Goal: Task Accomplishment & Management: Complete application form

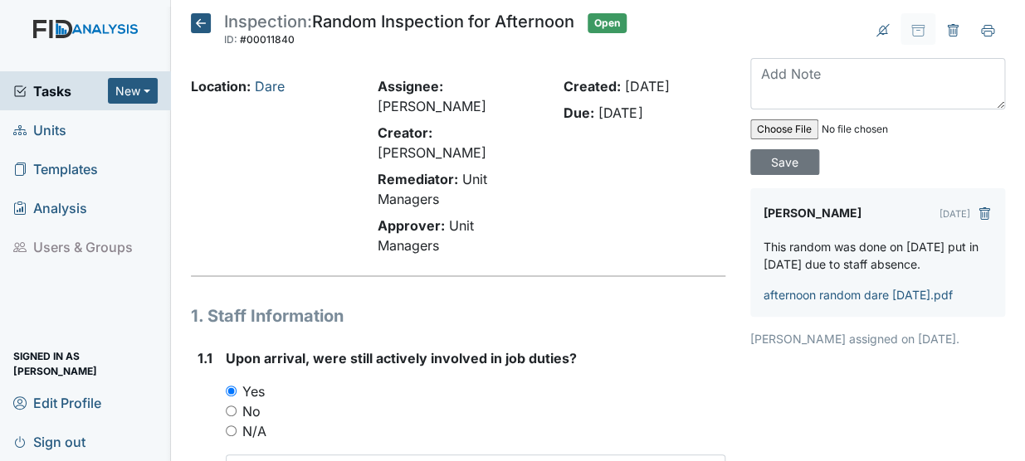
scroll to position [16783, 0]
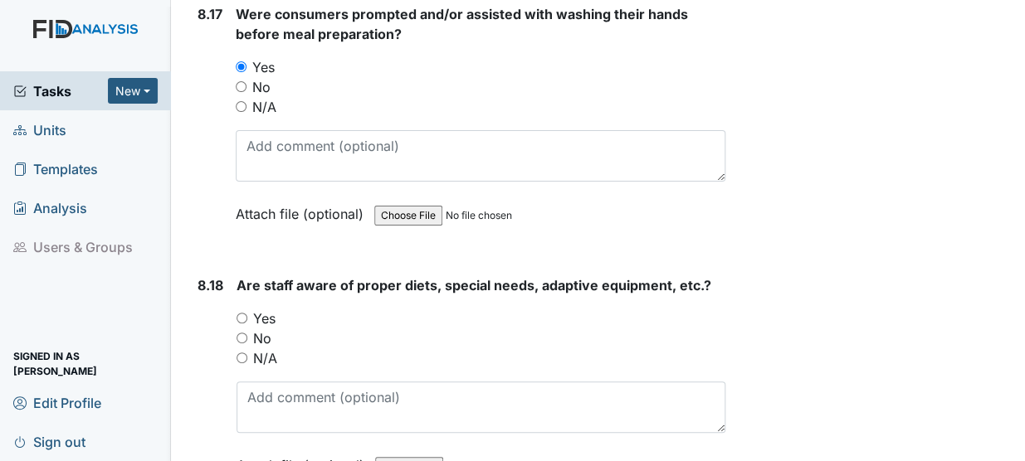
click at [240, 313] on input "Yes" at bounding box center [241, 318] width 11 height 11
radio input "true"
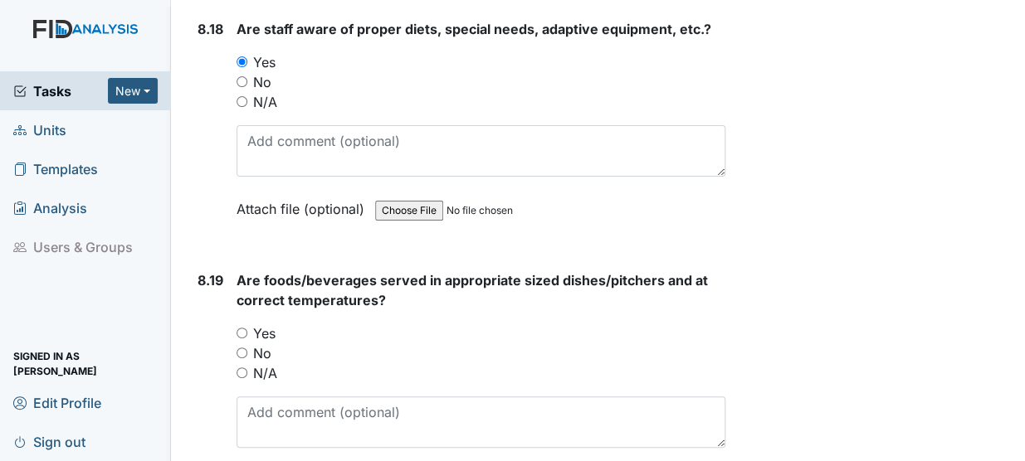
scroll to position [17042, 0]
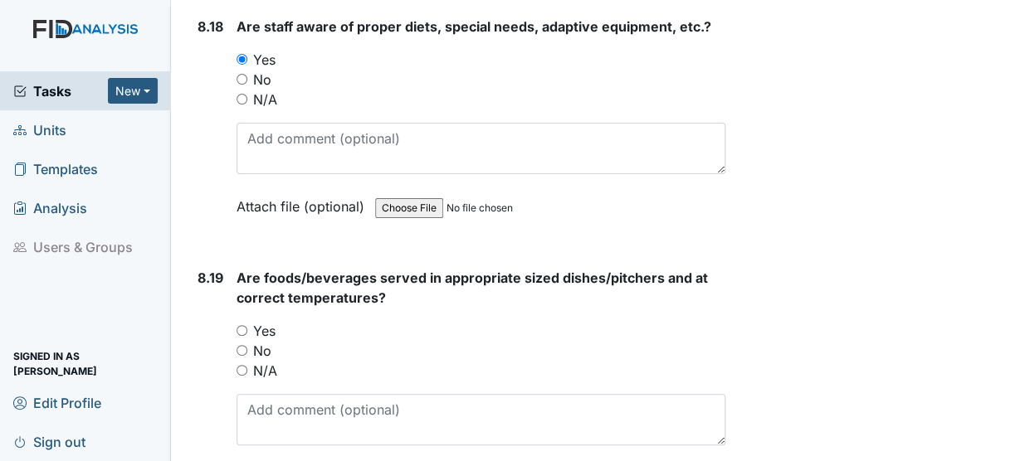
click at [246, 325] on input "Yes" at bounding box center [241, 330] width 11 height 11
radio input "true"
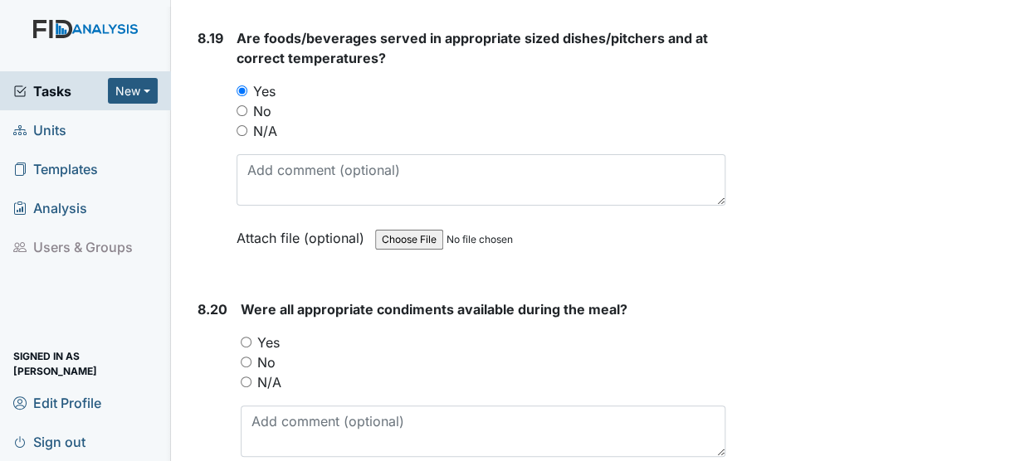
scroll to position [17283, 0]
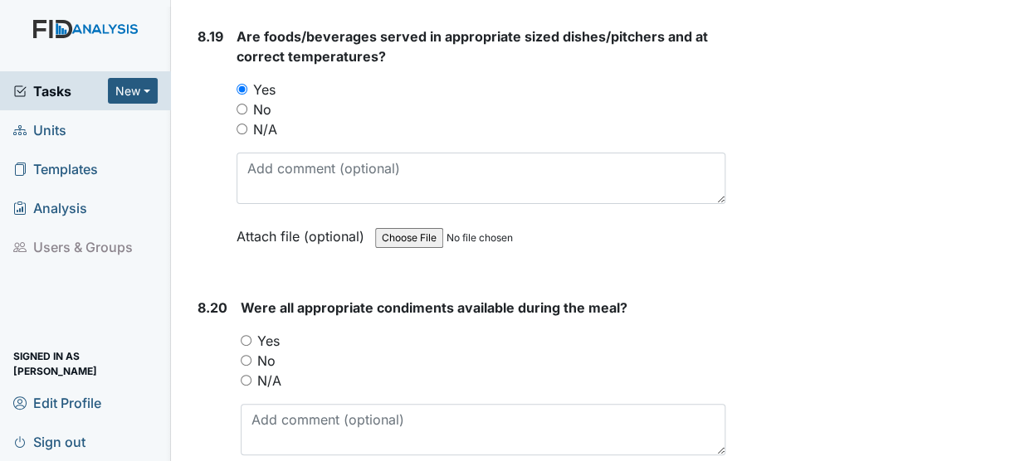
click at [246, 335] on input "Yes" at bounding box center [246, 340] width 11 height 11
radio input "true"
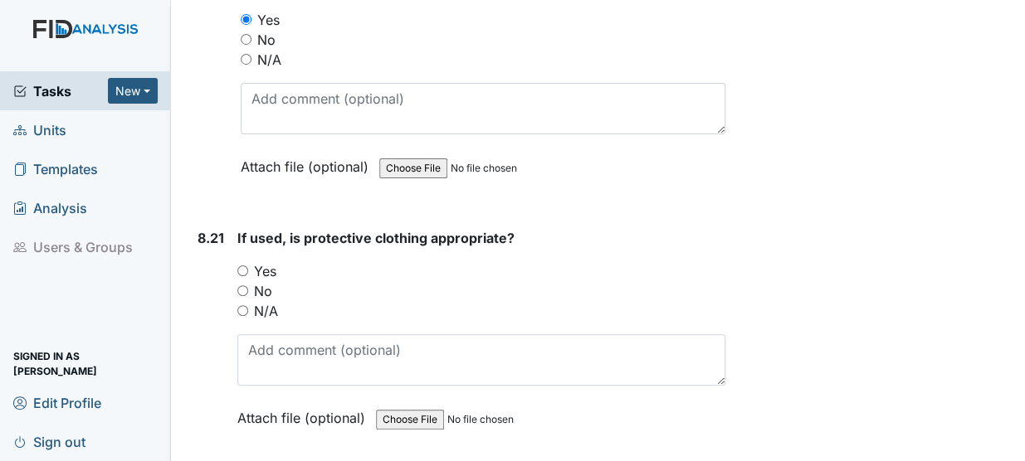
scroll to position [17617, 0]
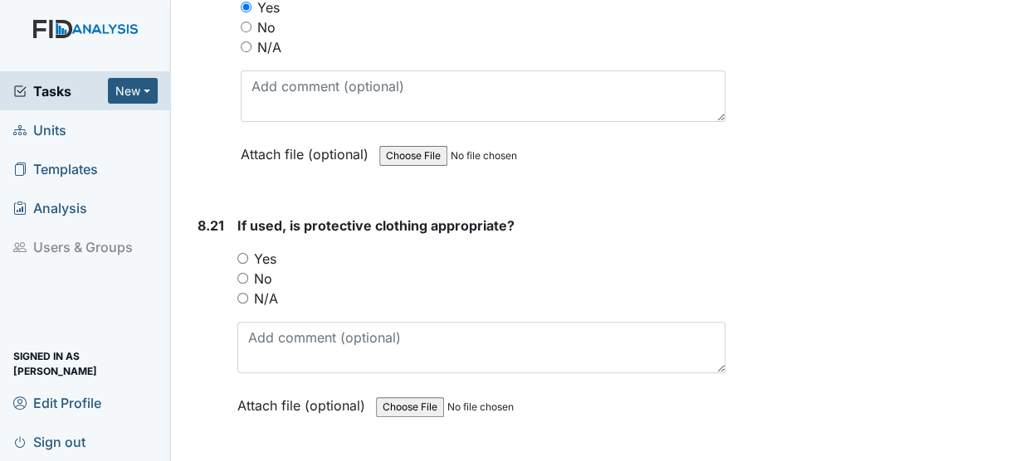
click at [241, 253] on input "Yes" at bounding box center [242, 258] width 11 height 11
radio input "true"
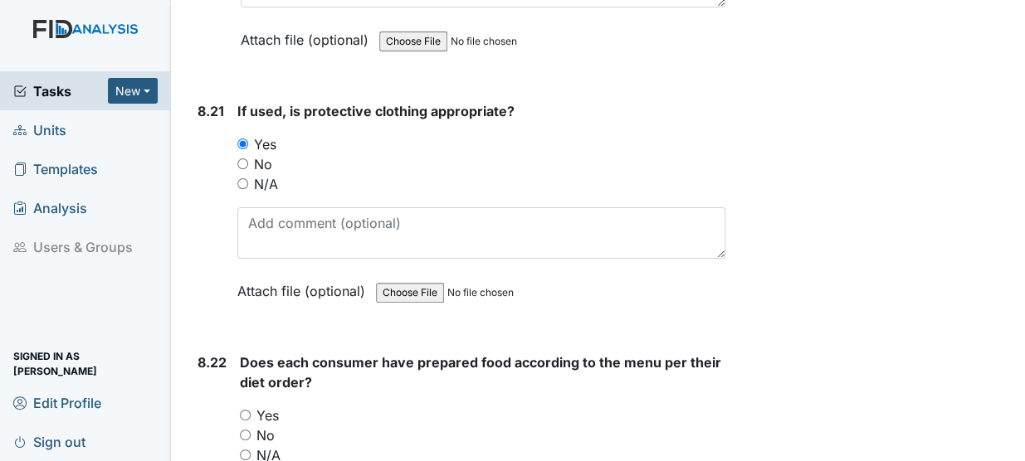
scroll to position [17809, 0]
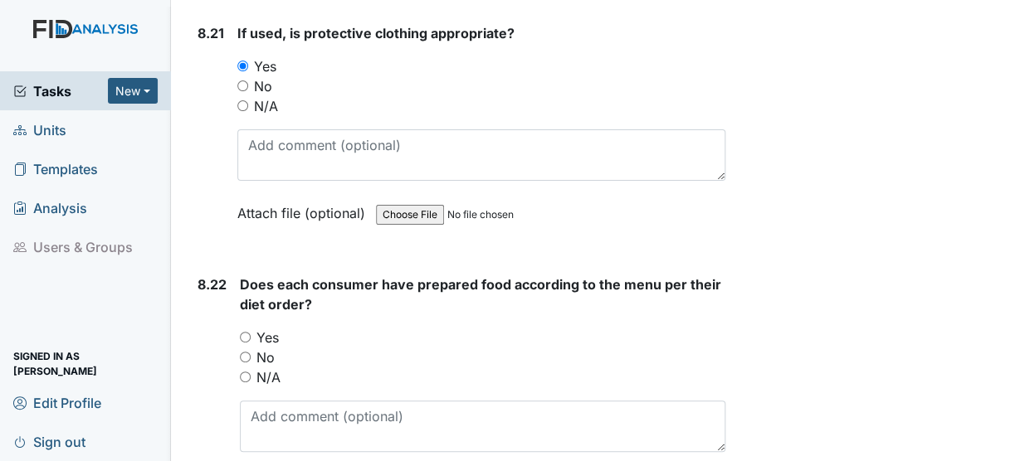
click at [241, 100] on input "N/A" at bounding box center [242, 105] width 11 height 11
radio input "true"
click at [241, 332] on input "Yes" at bounding box center [245, 337] width 11 height 11
radio input "true"
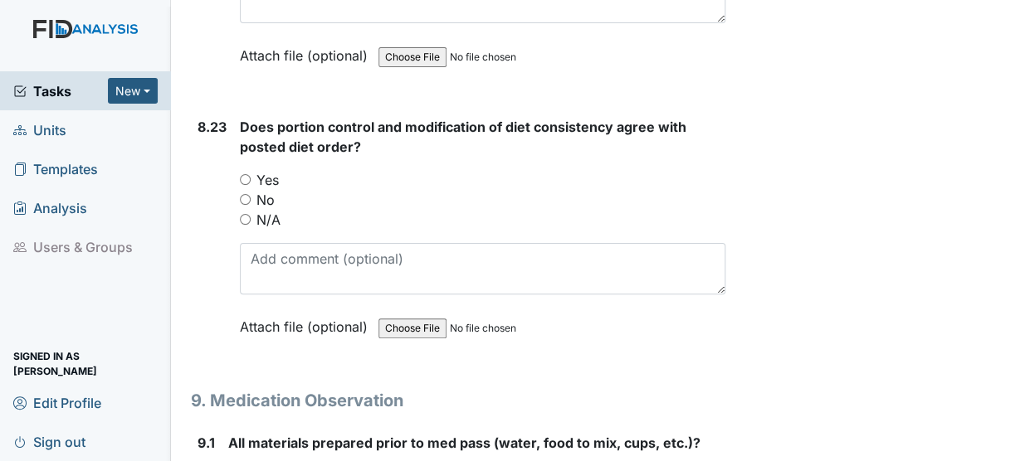
scroll to position [18233, 0]
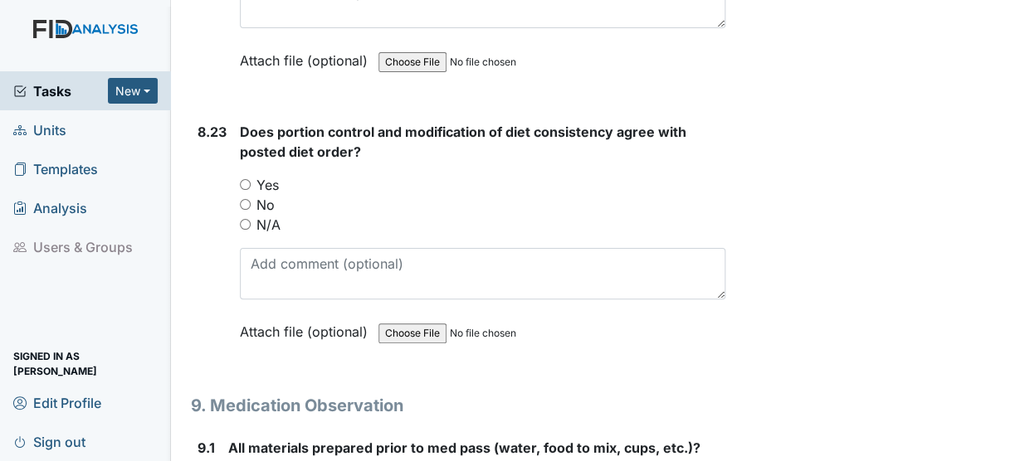
click at [249, 179] on input "Yes" at bounding box center [245, 184] width 11 height 11
radio input "true"
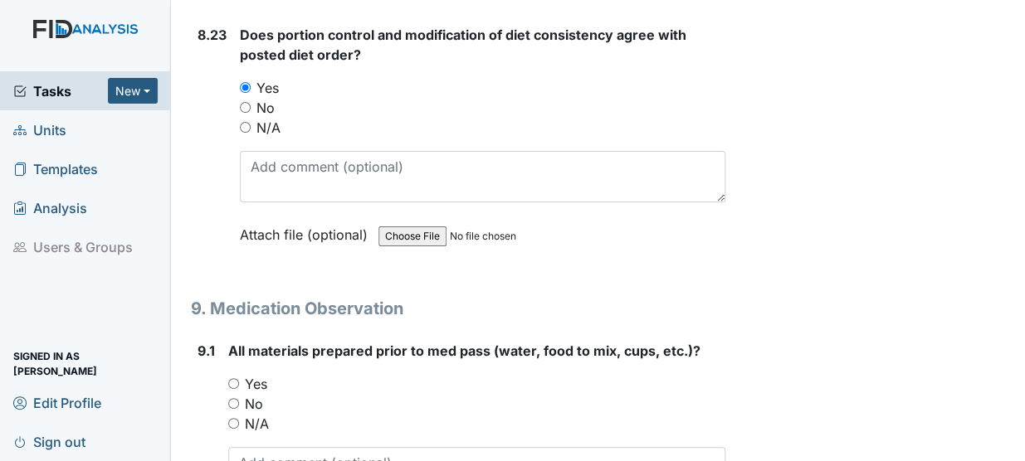
scroll to position [18331, 0]
click at [234, 377] on input "Yes" at bounding box center [233, 382] width 11 height 11
radio input "true"
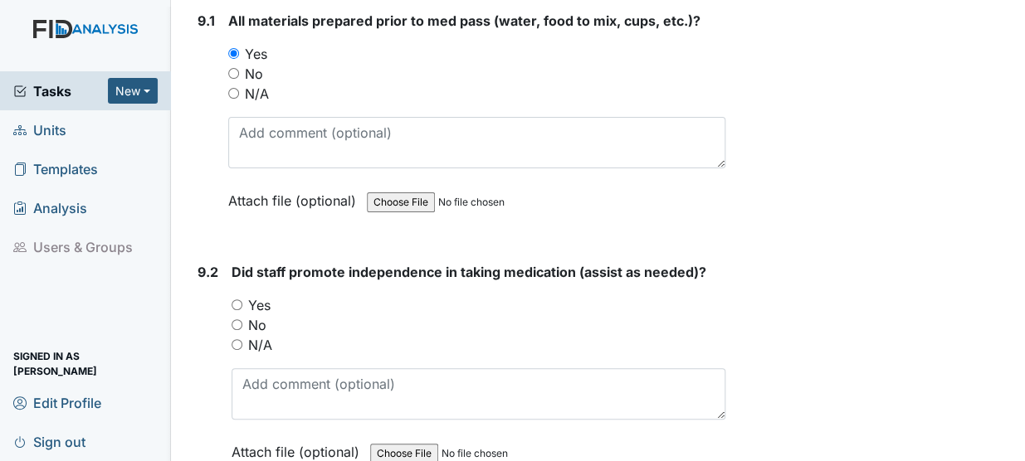
click at [233, 299] on input "Yes" at bounding box center [236, 304] width 11 height 11
radio input "true"
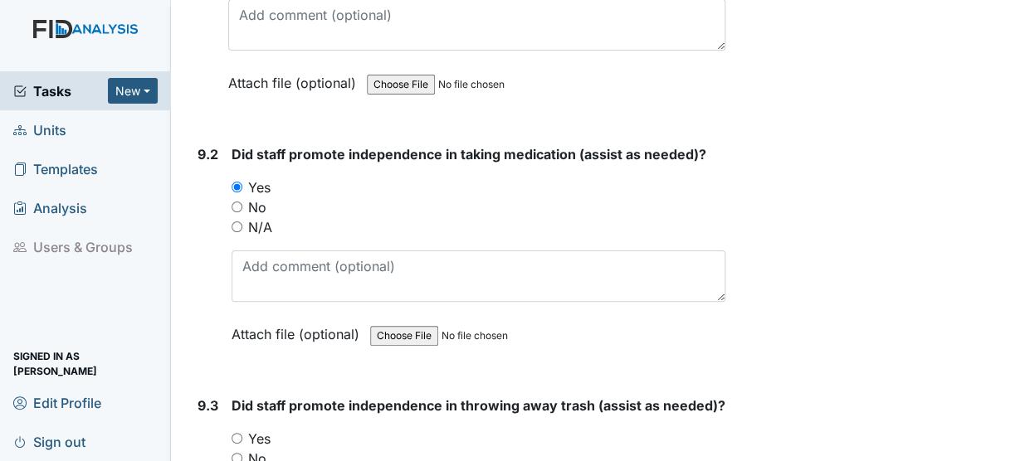
scroll to position [18854, 0]
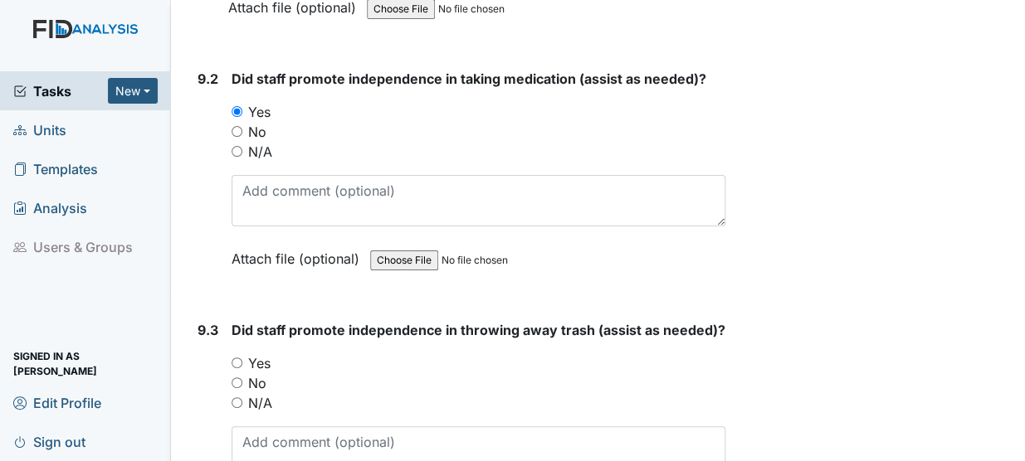
click at [235, 358] on input "Yes" at bounding box center [236, 363] width 11 height 11
radio input "true"
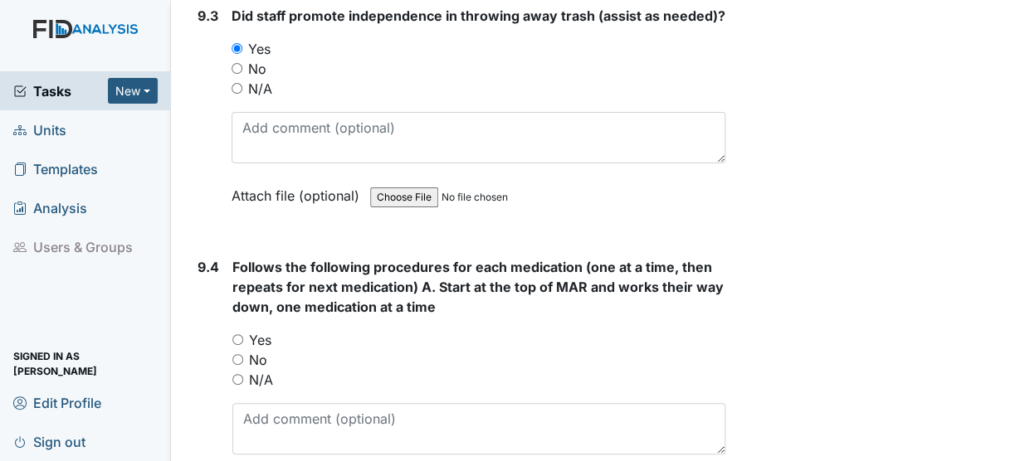
scroll to position [19187, 0]
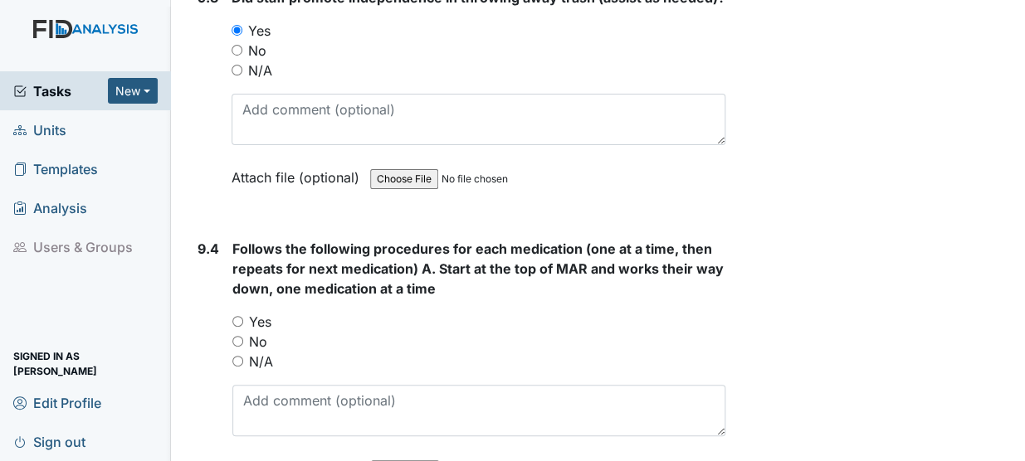
click at [241, 316] on input "Yes" at bounding box center [237, 321] width 11 height 11
radio input "true"
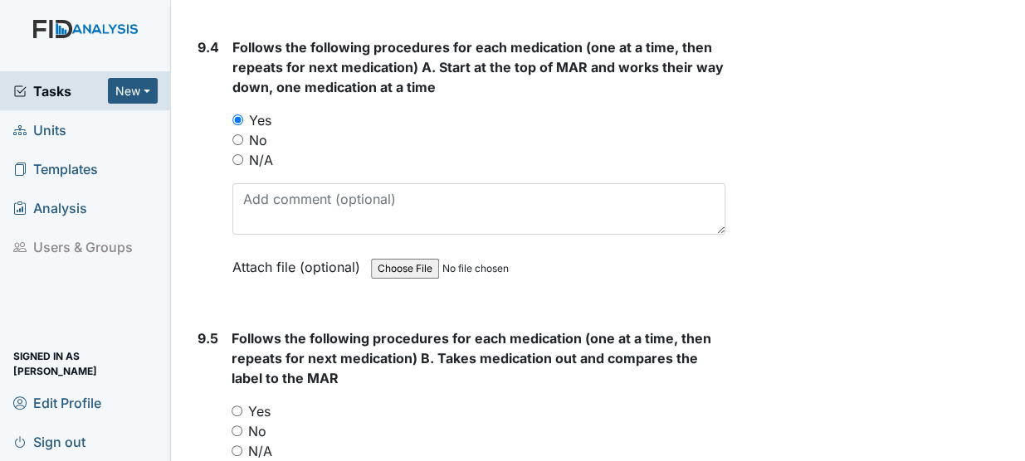
scroll to position [19389, 0]
click at [241, 405] on input "Yes" at bounding box center [236, 410] width 11 height 11
radio input "true"
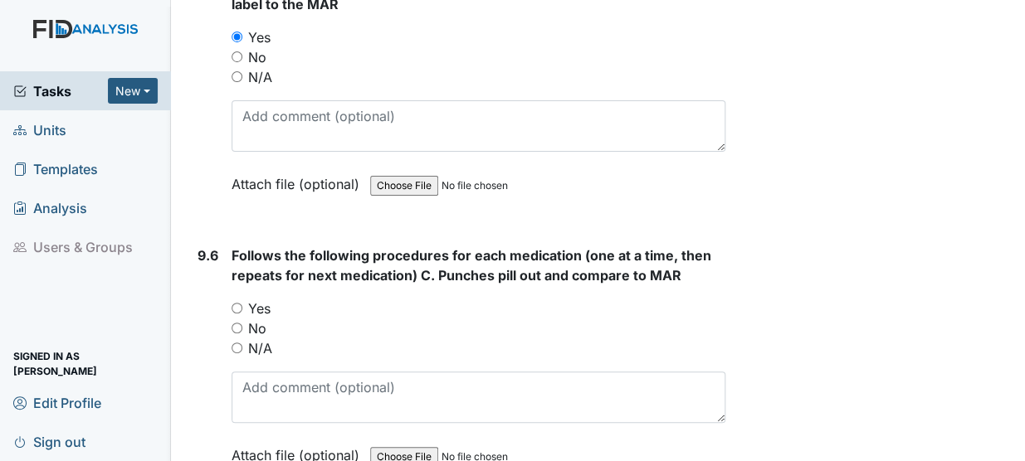
click at [241, 303] on input "Yes" at bounding box center [236, 308] width 11 height 11
radio input "true"
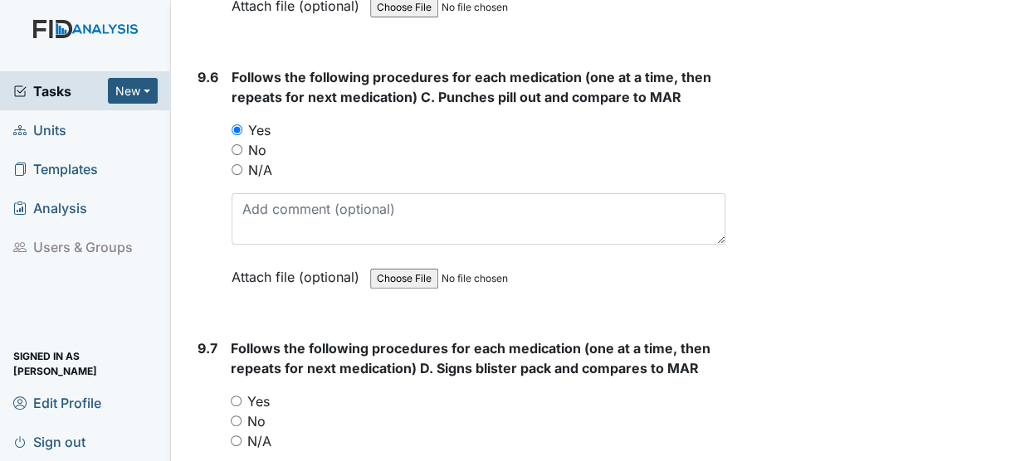
scroll to position [19959, 0]
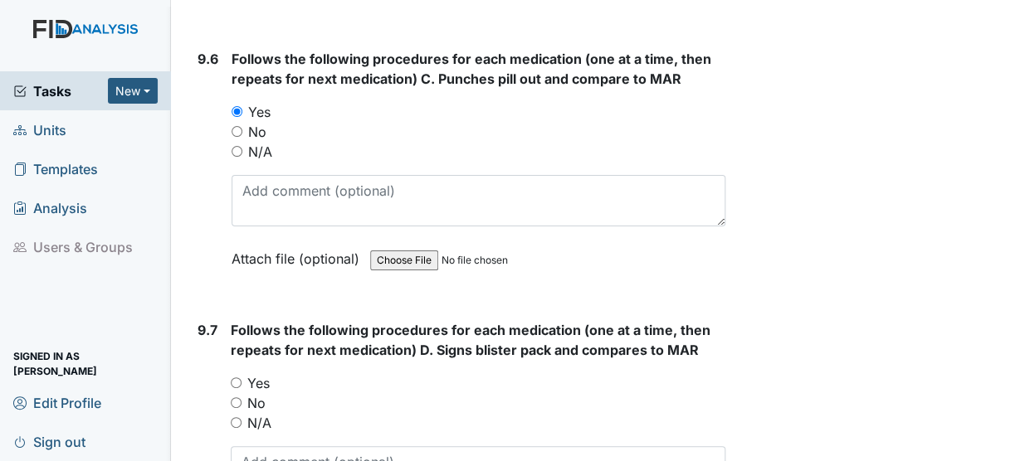
click at [241, 377] on input "Yes" at bounding box center [236, 382] width 11 height 11
radio input "true"
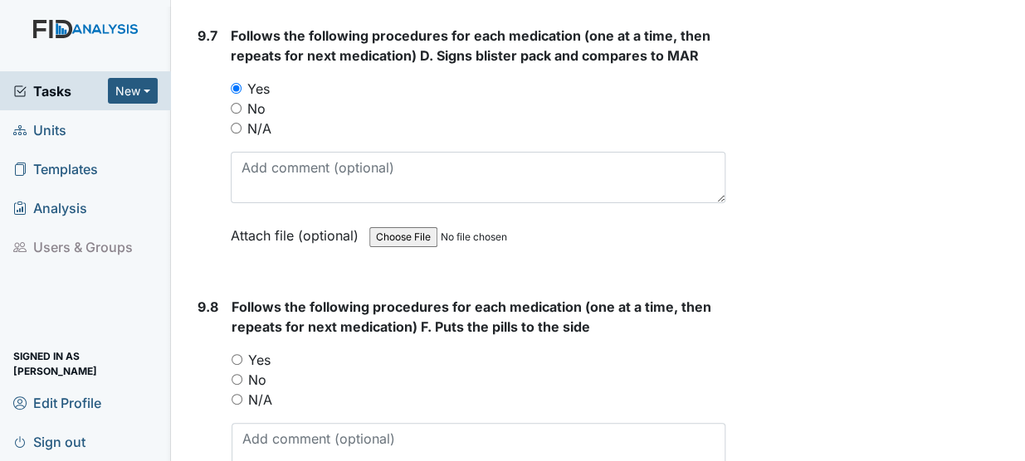
scroll to position [20267, 0]
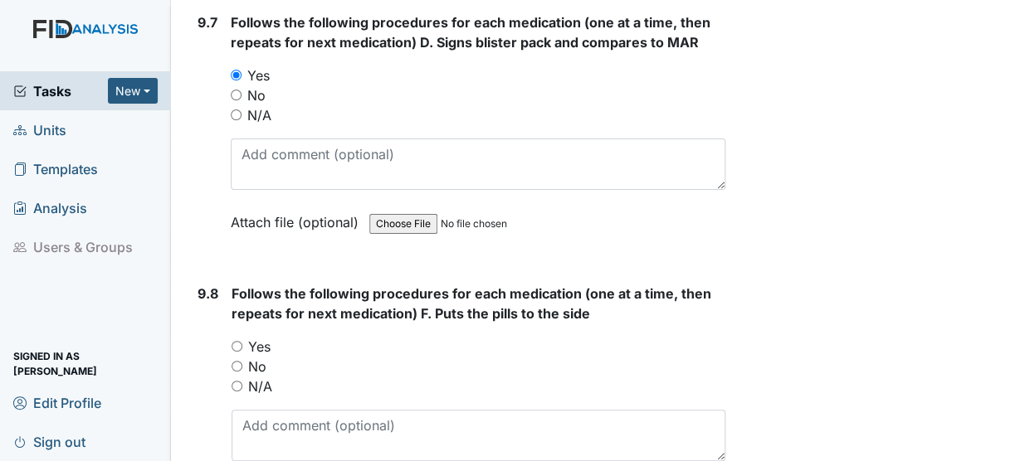
click at [235, 341] on input "Yes" at bounding box center [236, 346] width 11 height 11
radio input "true"
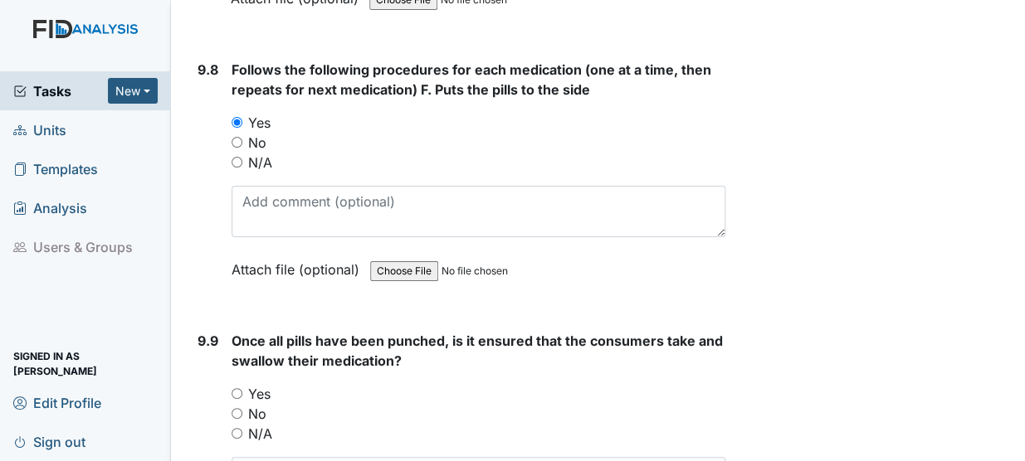
scroll to position [20500, 0]
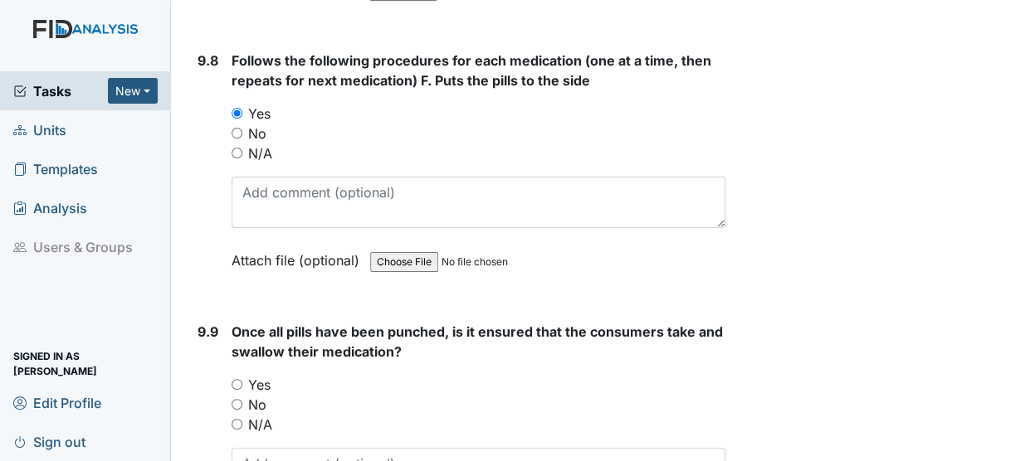
click at [240, 379] on input "Yes" at bounding box center [236, 384] width 11 height 11
radio input "true"
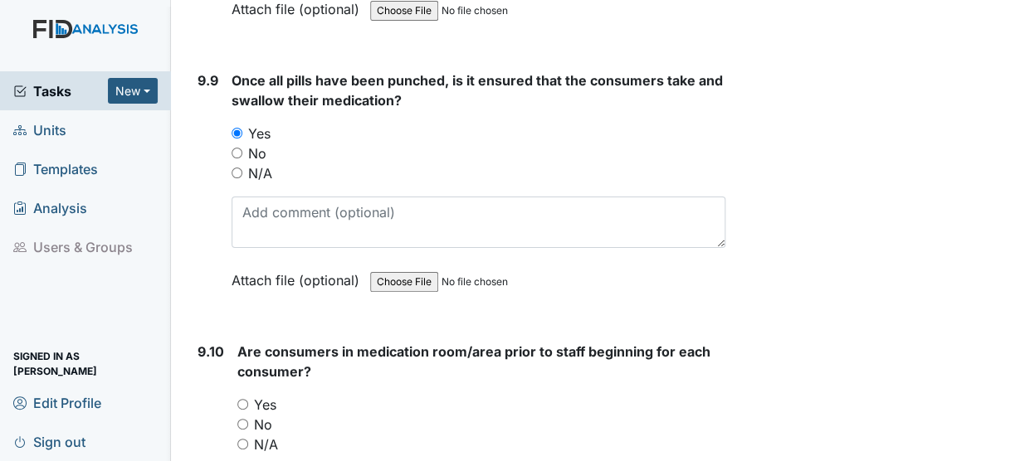
scroll to position [20756, 0]
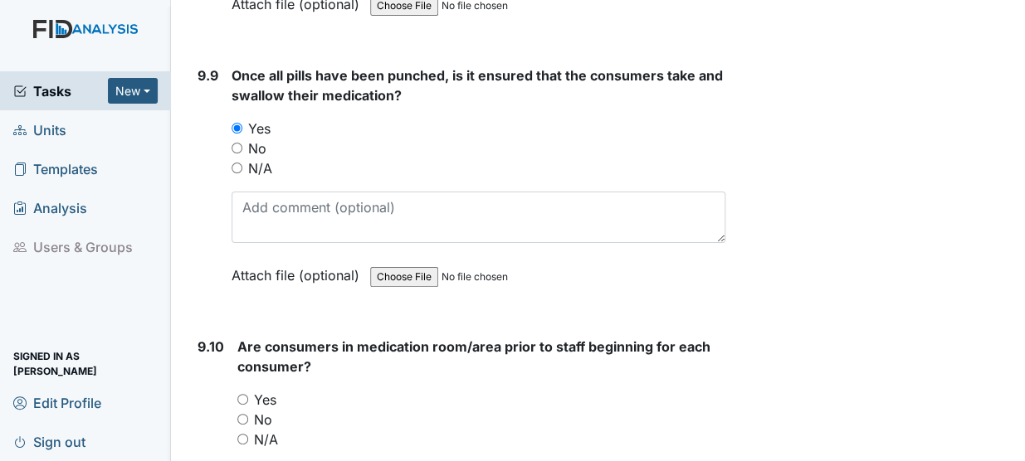
click at [245, 394] on input "Yes" at bounding box center [242, 399] width 11 height 11
radio input "true"
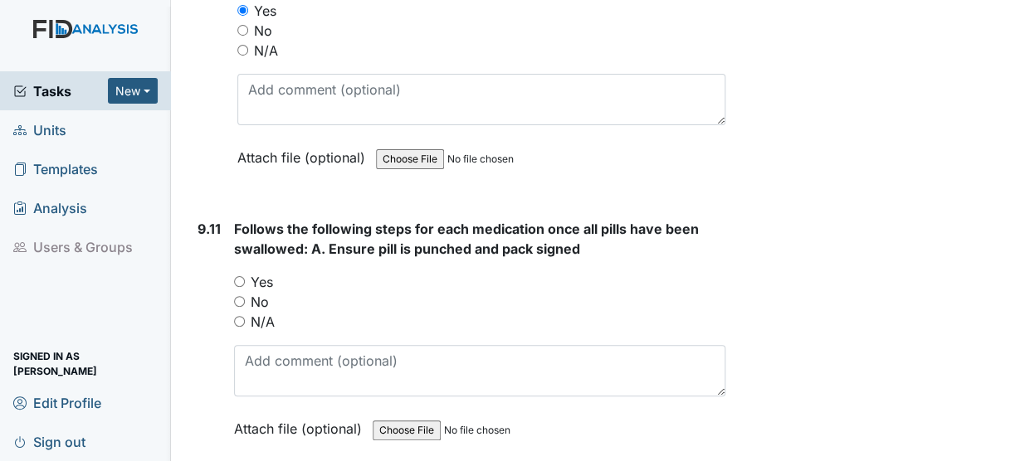
scroll to position [21157, 0]
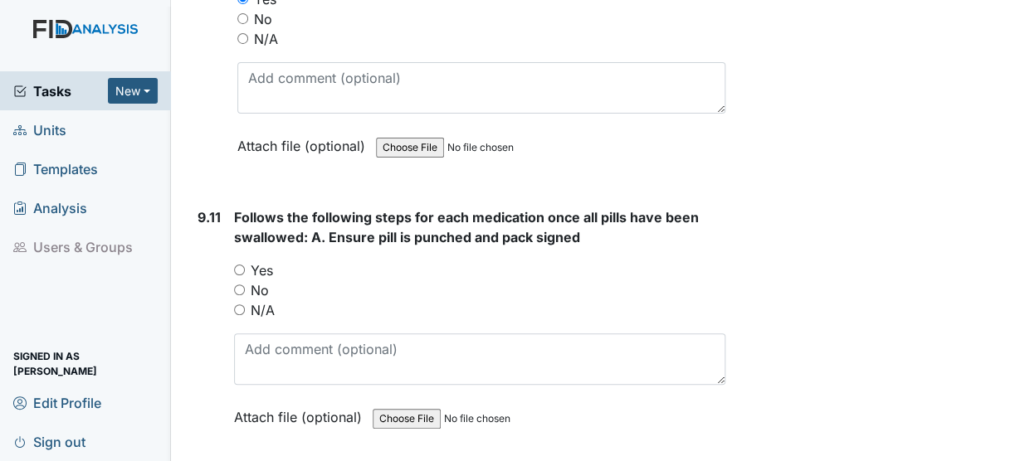
click at [240, 265] on input "Yes" at bounding box center [239, 270] width 11 height 11
radio input "true"
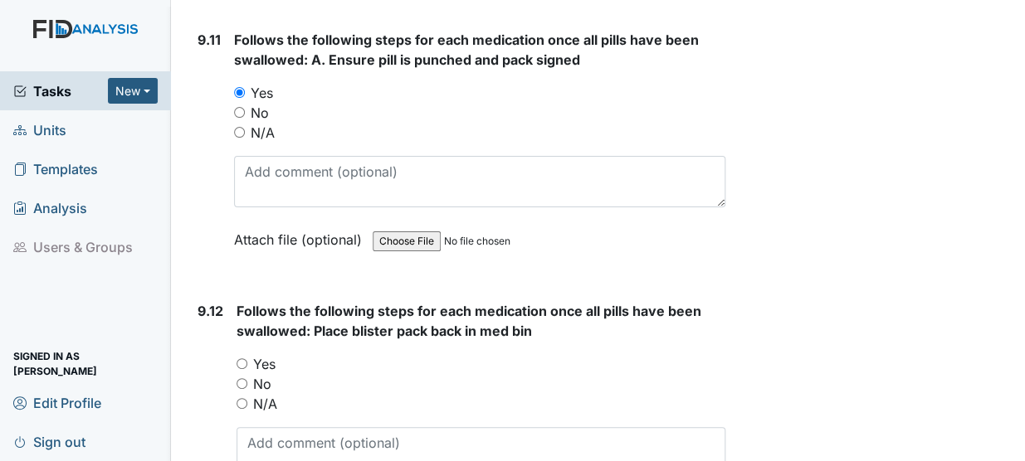
scroll to position [21351, 0]
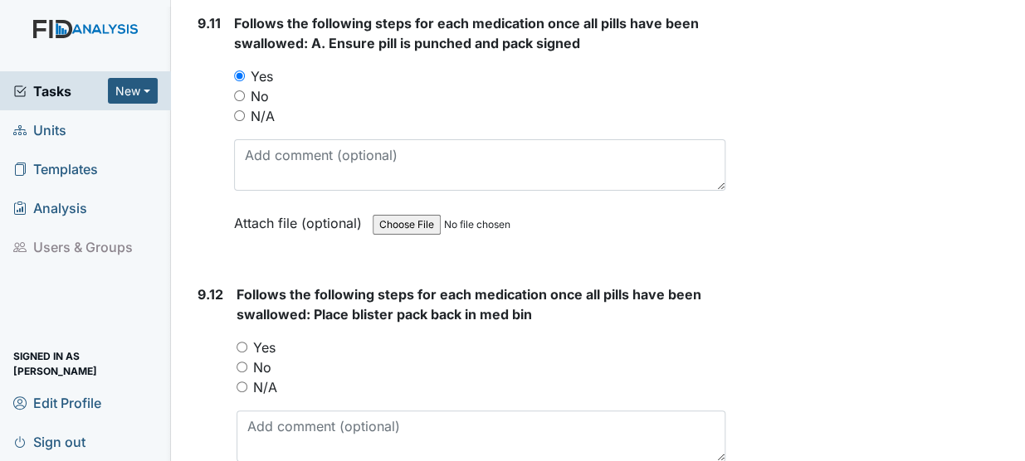
click at [246, 342] on input "Yes" at bounding box center [241, 347] width 11 height 11
radio input "true"
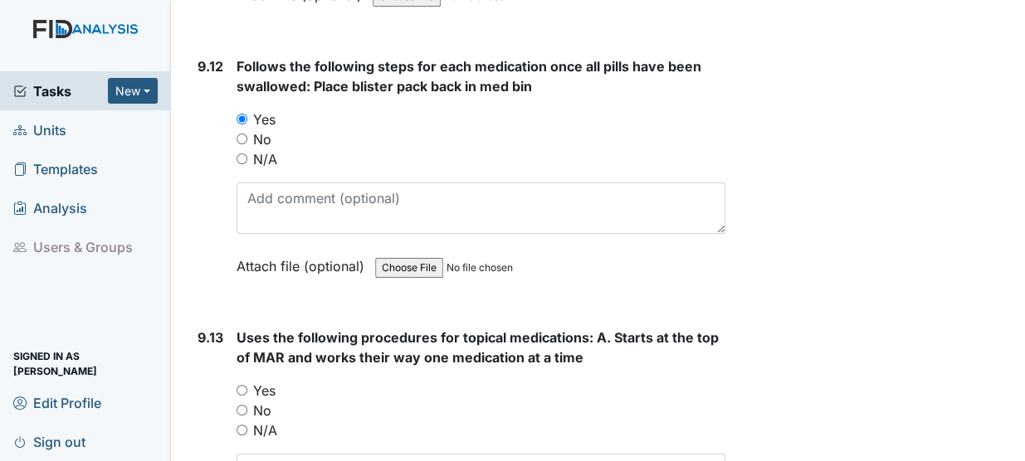
scroll to position [21600, 0]
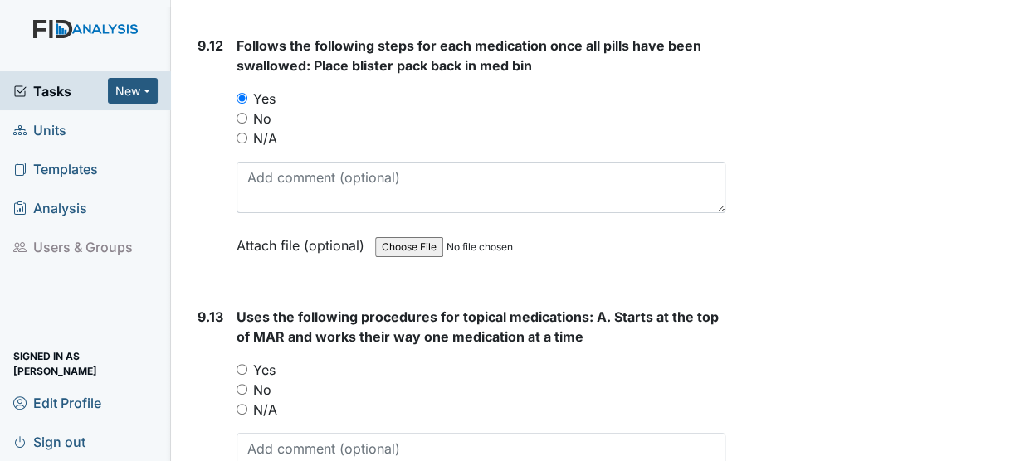
click at [241, 364] on input "Yes" at bounding box center [241, 369] width 11 height 11
radio input "true"
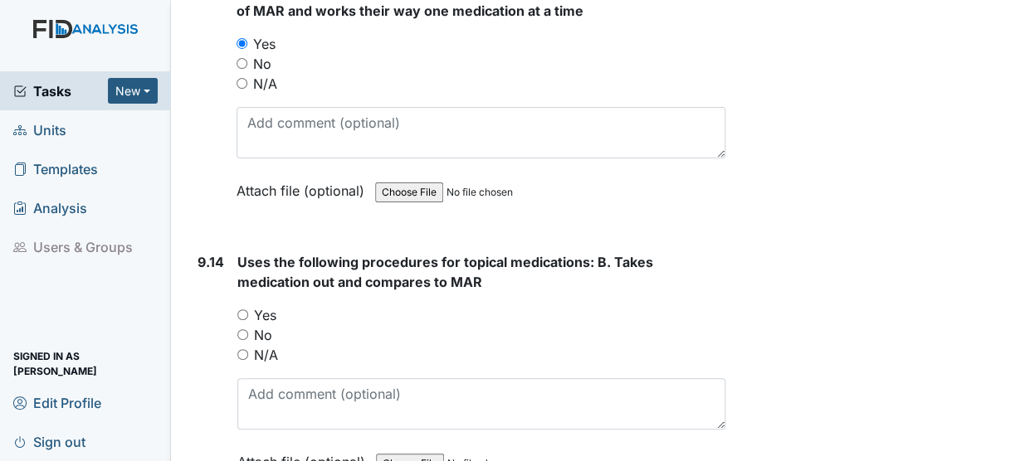
scroll to position [21935, 0]
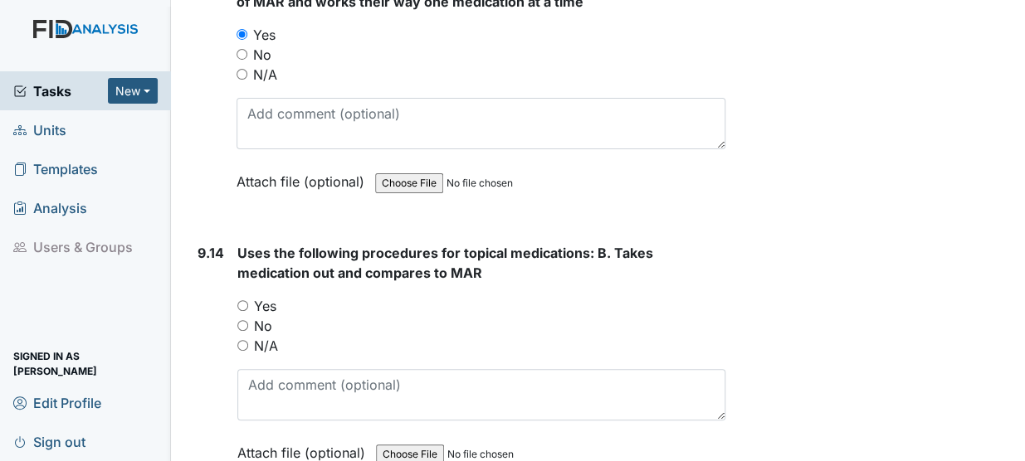
click at [241, 300] on input "Yes" at bounding box center [242, 305] width 11 height 11
radio input "true"
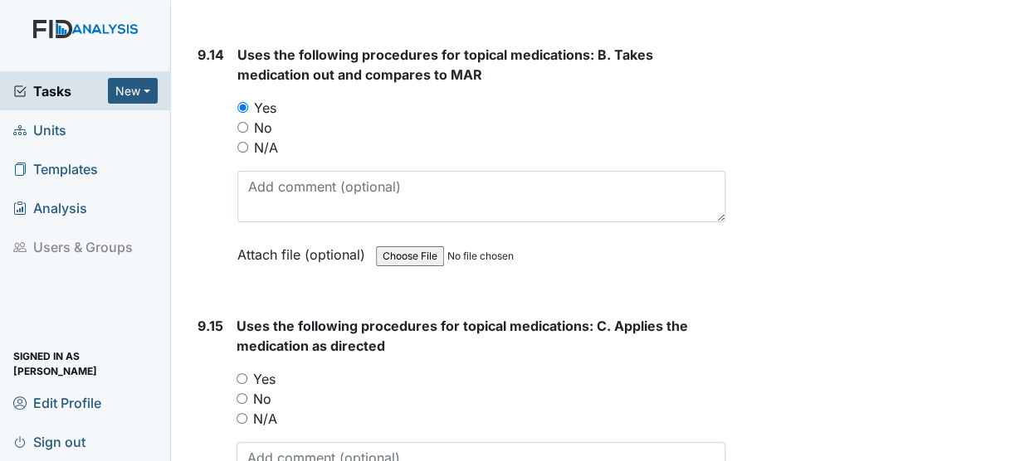
scroll to position [22143, 0]
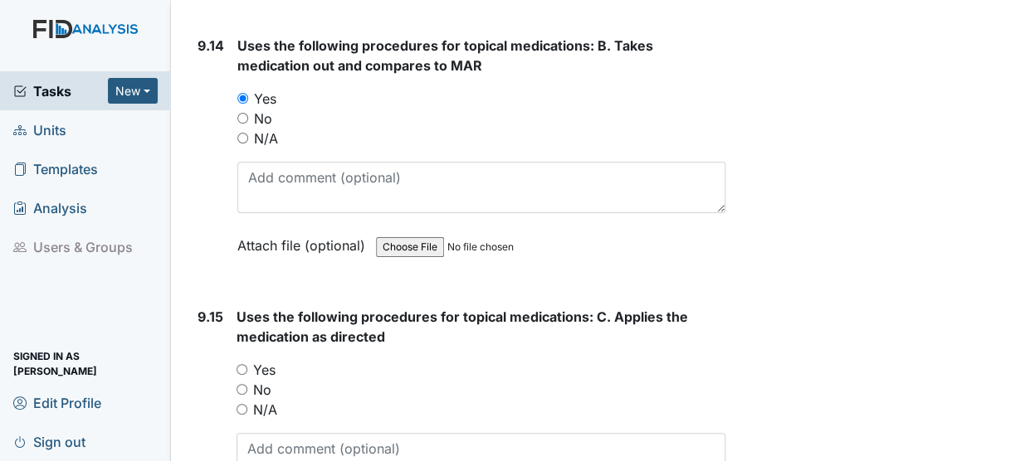
click at [241, 364] on input "Yes" at bounding box center [241, 369] width 11 height 11
radio input "true"
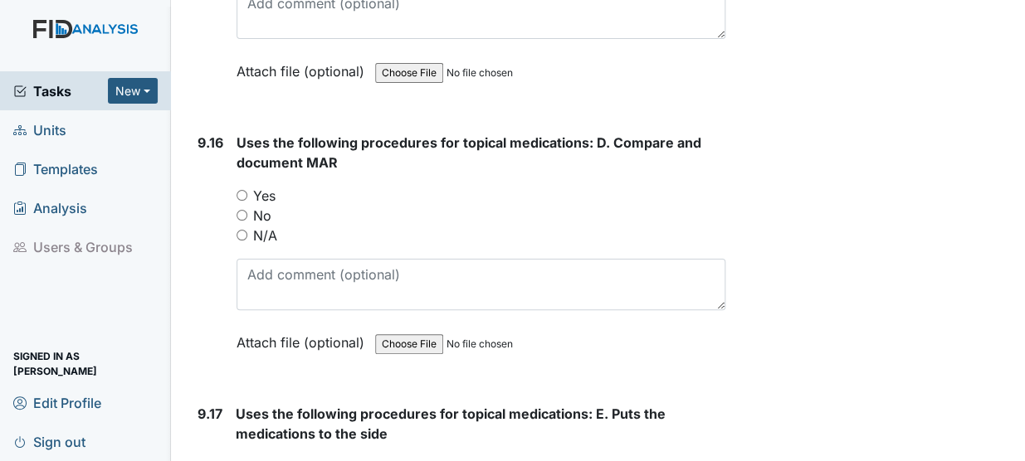
click at [242, 190] on input "Yes" at bounding box center [241, 195] width 11 height 11
radio input "true"
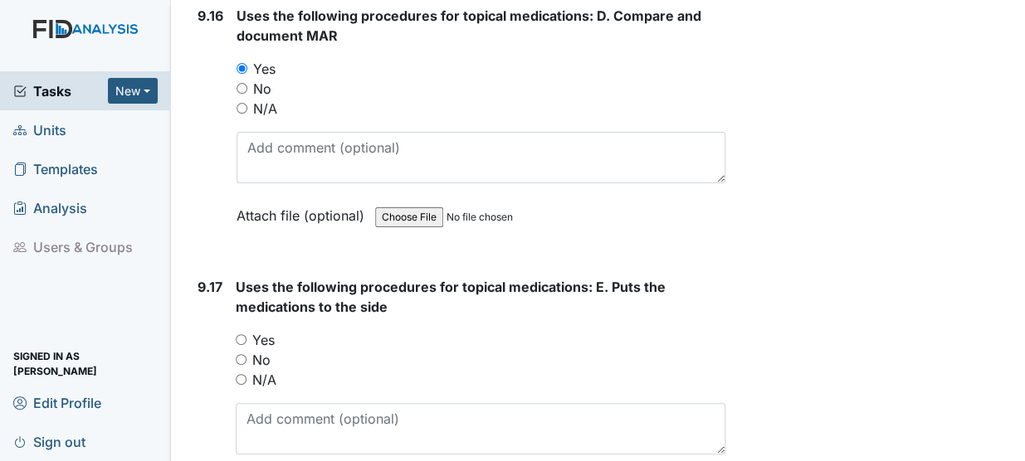
scroll to position [22720, 0]
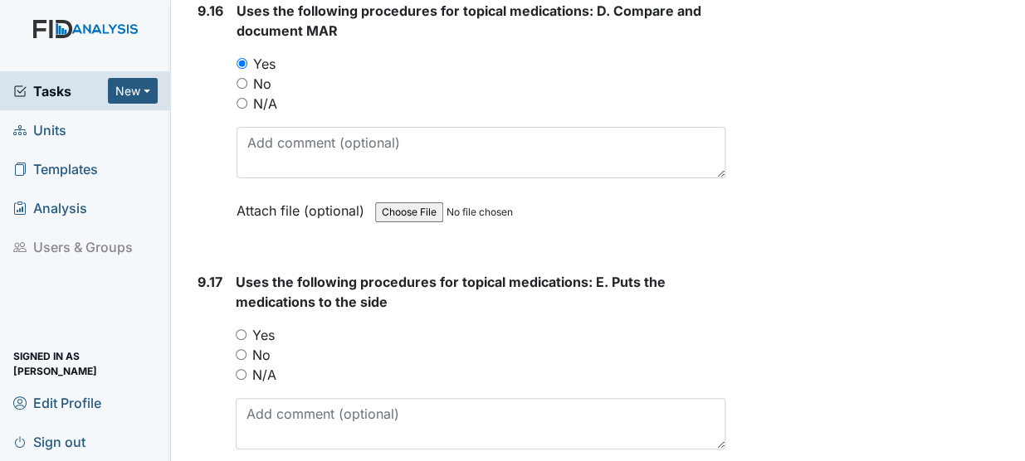
click at [242, 329] on input "Yes" at bounding box center [241, 334] width 11 height 11
radio input "true"
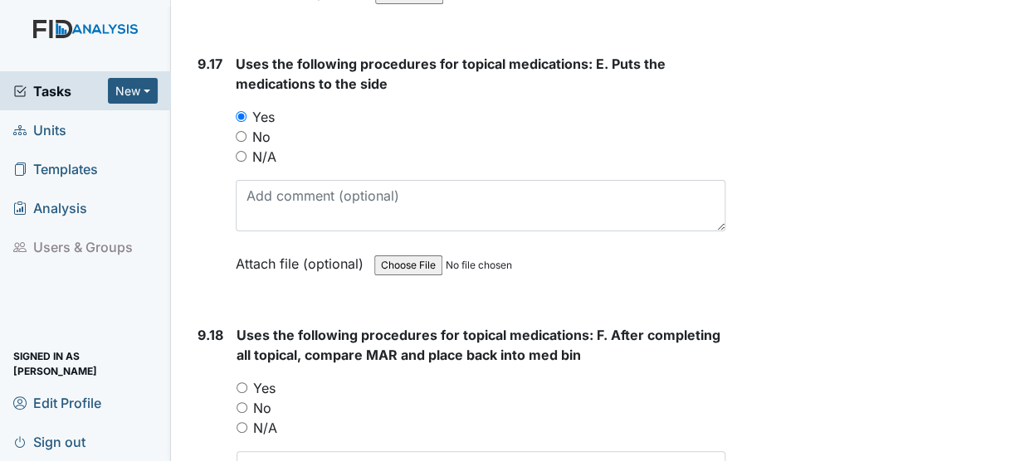
scroll to position [22951, 0]
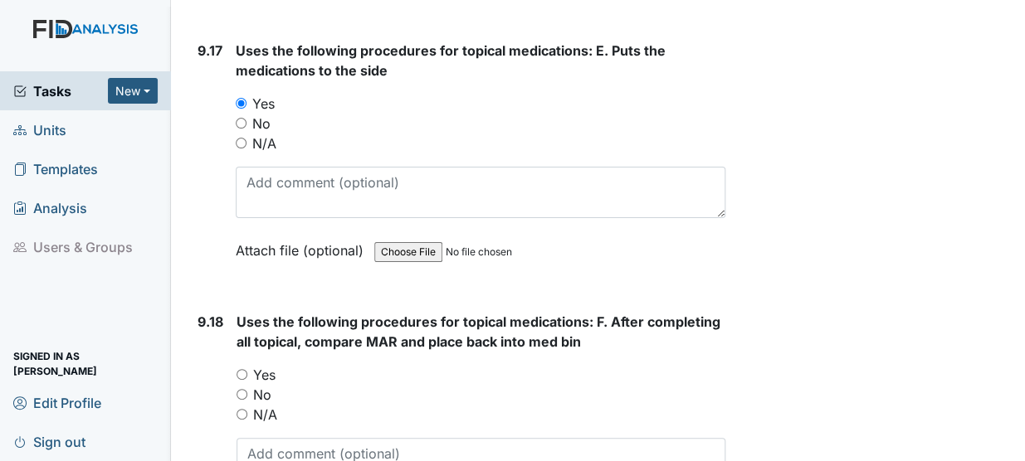
click at [243, 369] on input "Yes" at bounding box center [241, 374] width 11 height 11
radio input "true"
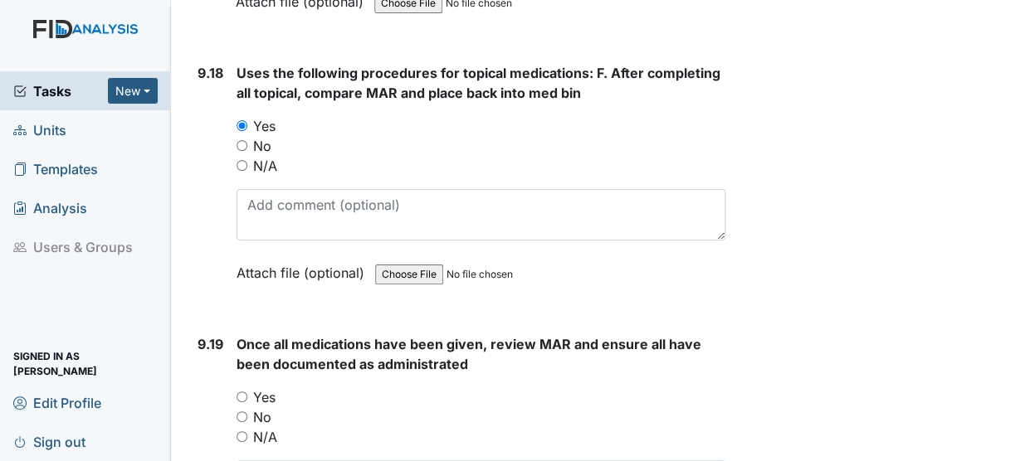
scroll to position [23206, 0]
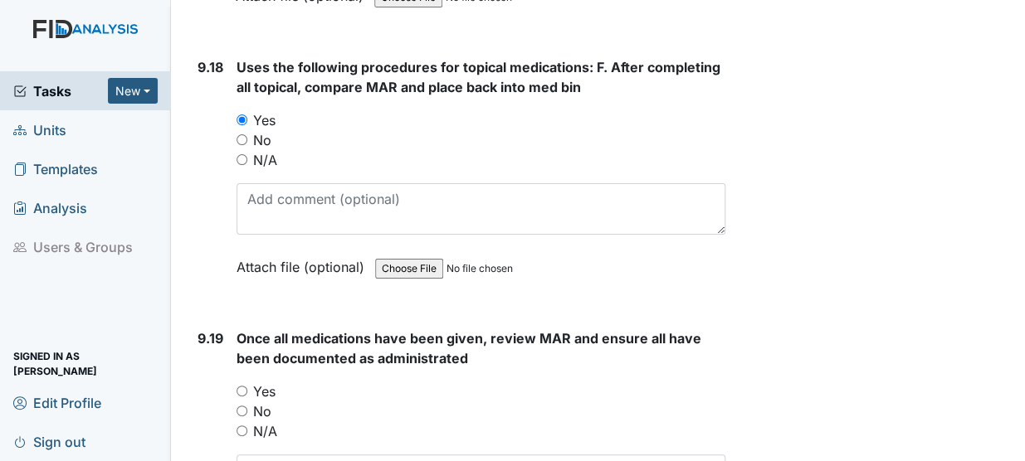
click at [246, 386] on input "Yes" at bounding box center [241, 391] width 11 height 11
radio input "true"
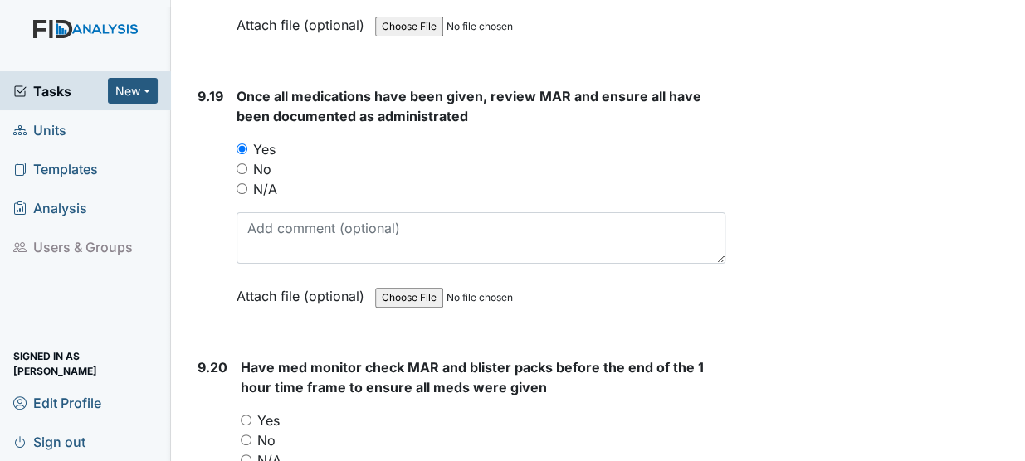
scroll to position [23458, 0]
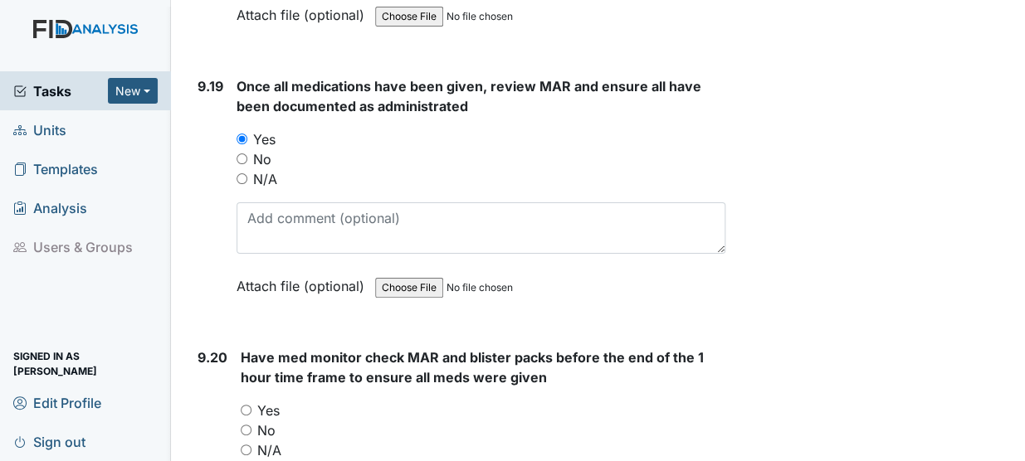
click at [241, 405] on input "Yes" at bounding box center [246, 410] width 11 height 11
radio input "true"
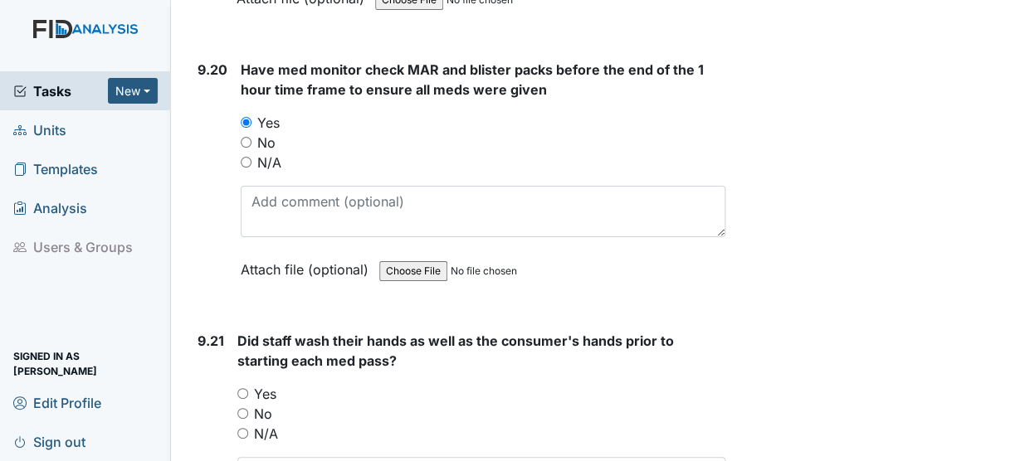
scroll to position [23790, 0]
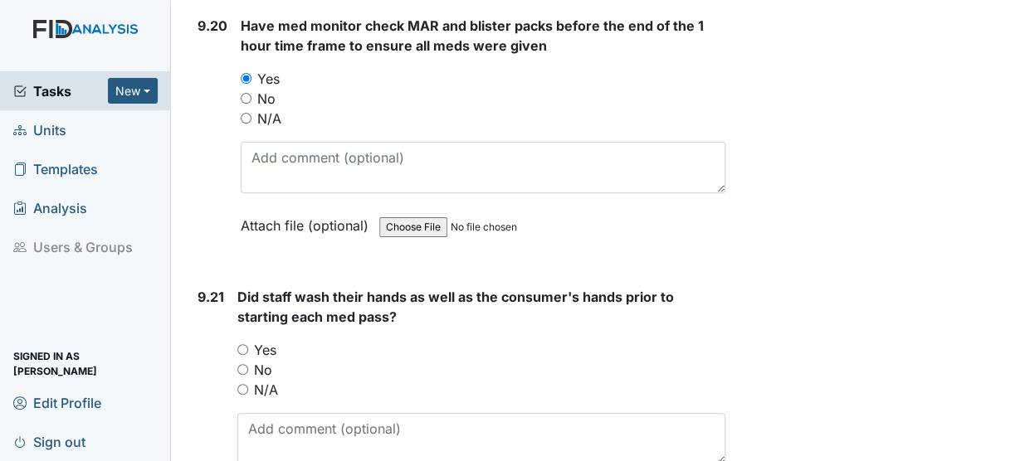
click at [257, 340] on label "Yes" at bounding box center [265, 350] width 22 height 20
click at [248, 344] on input "Yes" at bounding box center [242, 349] width 11 height 11
radio input "true"
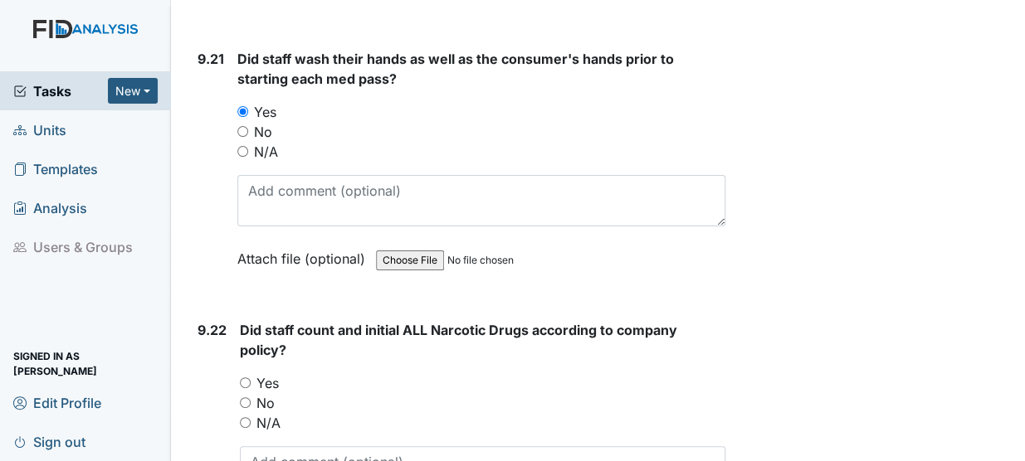
scroll to position [24033, 0]
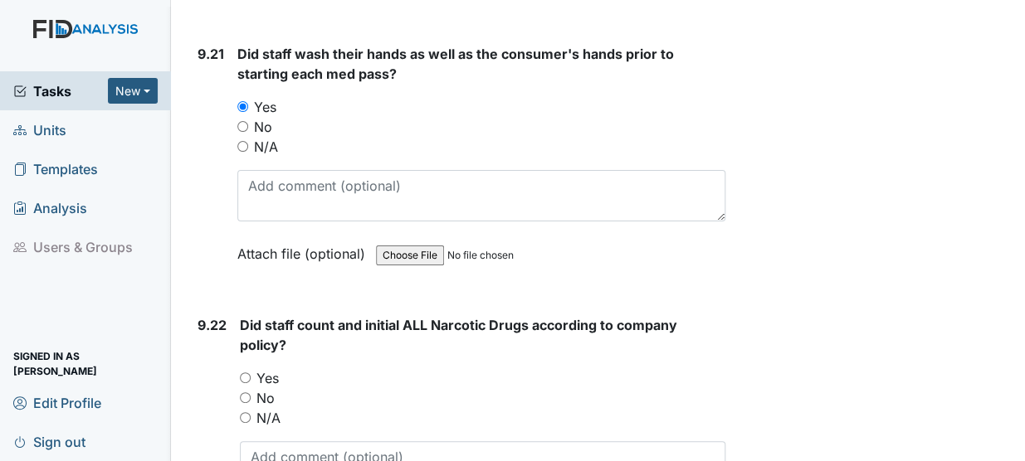
click at [246, 372] on input "Yes" at bounding box center [245, 377] width 11 height 11
radio input "true"
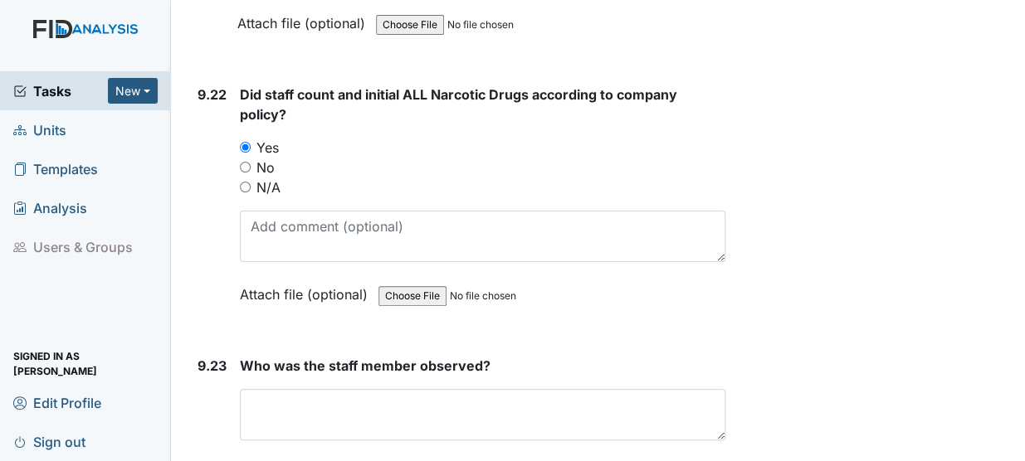
scroll to position [24271, 0]
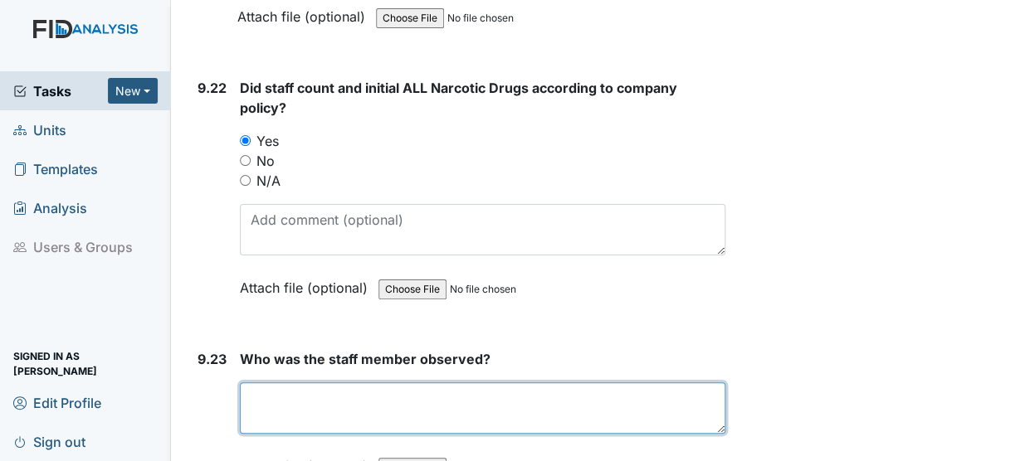
click at [314, 382] on textarea at bounding box center [482, 407] width 485 height 51
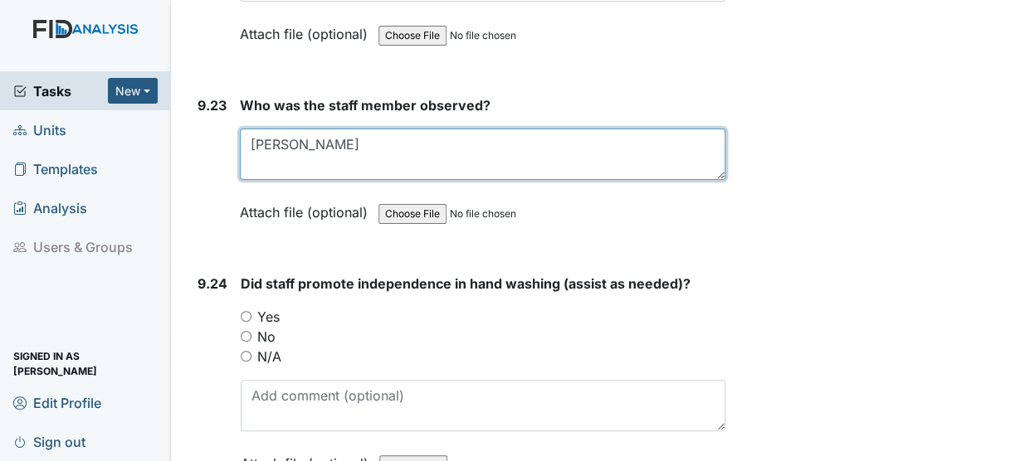
scroll to position [24577, 0]
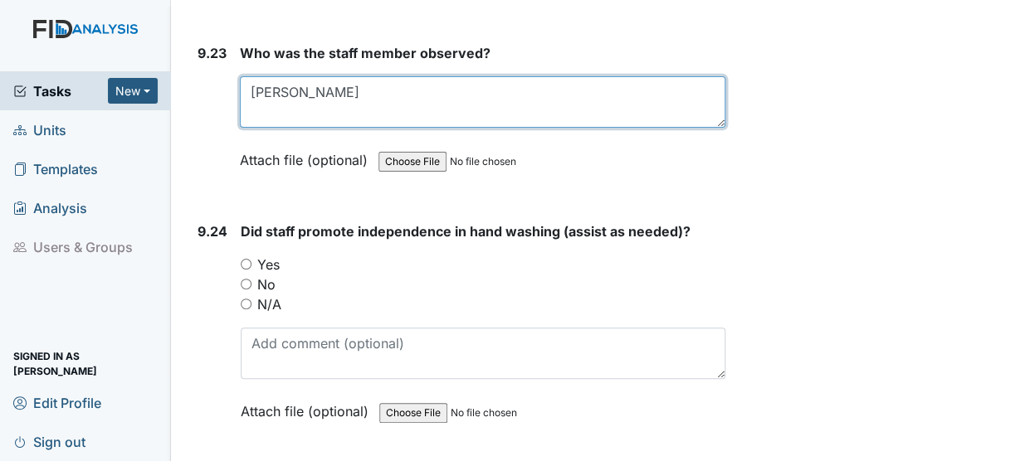
type textarea "Tina Burris"
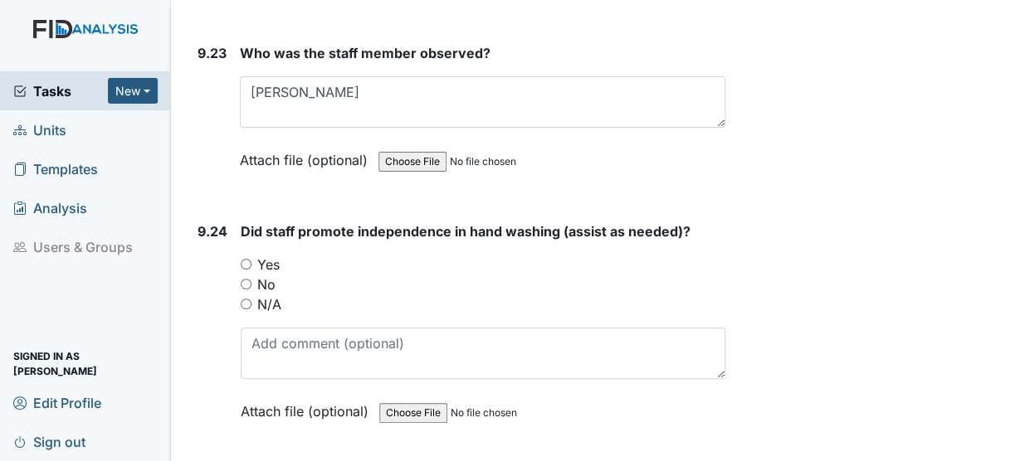
click at [246, 259] on input "Yes" at bounding box center [246, 264] width 11 height 11
radio input "true"
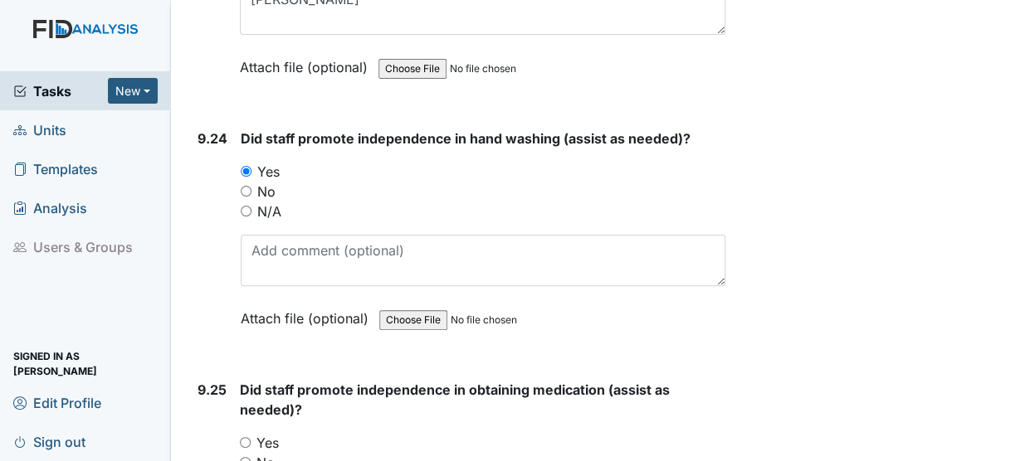
scroll to position [24721, 0]
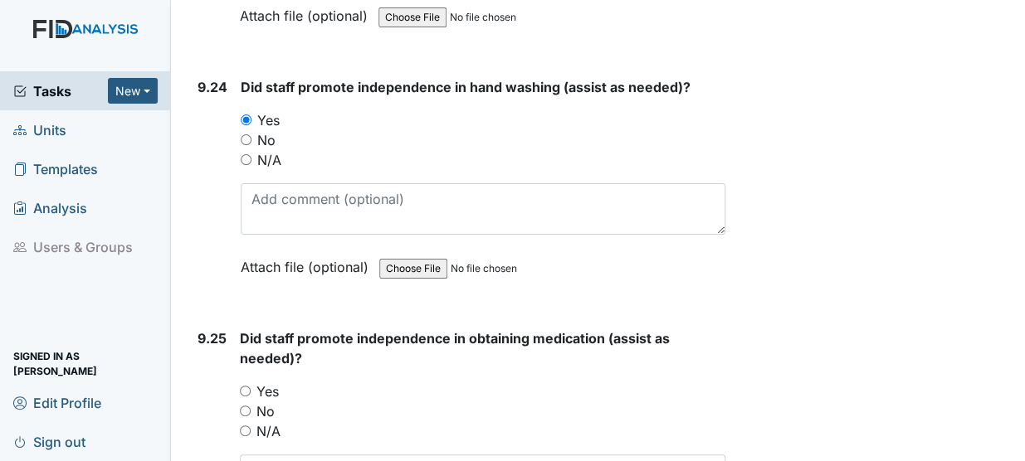
click at [246, 386] on input "Yes" at bounding box center [245, 391] width 11 height 11
radio input "true"
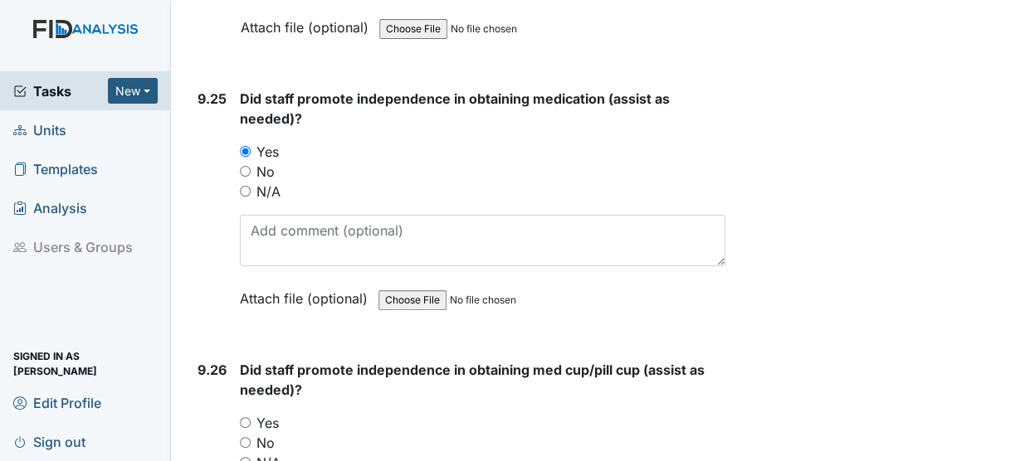
scroll to position [24963, 0]
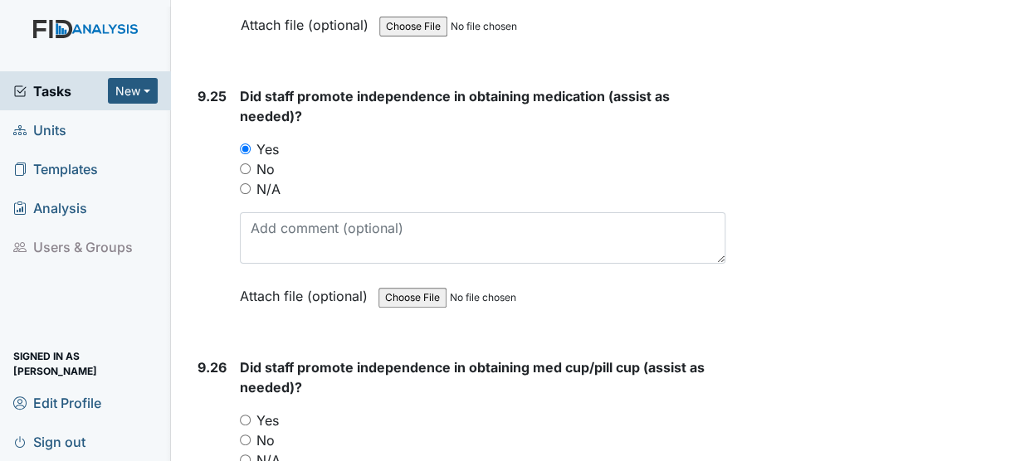
click at [258, 411] on label "Yes" at bounding box center [267, 421] width 22 height 20
click at [251, 415] on input "Yes" at bounding box center [245, 420] width 11 height 11
radio input "true"
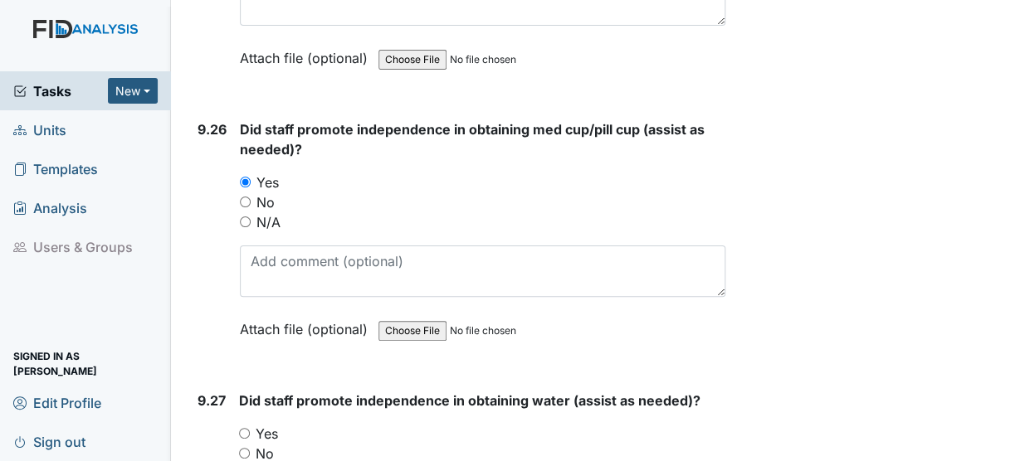
scroll to position [25204, 0]
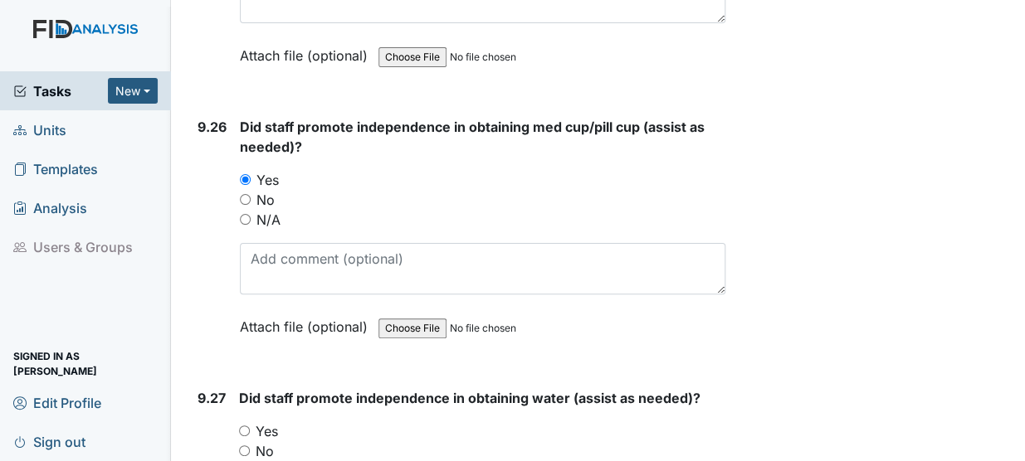
click at [246, 426] on input "Yes" at bounding box center [244, 431] width 11 height 11
radio input "true"
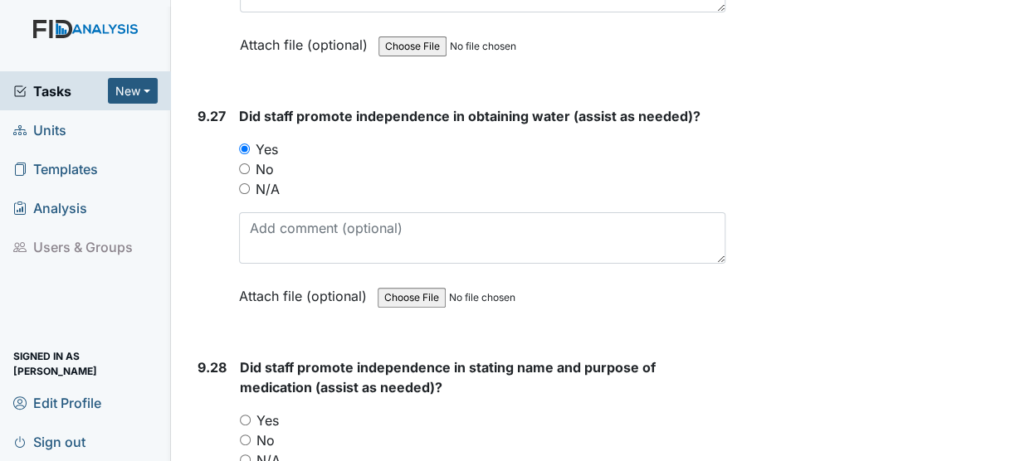
scroll to position [25548, 0]
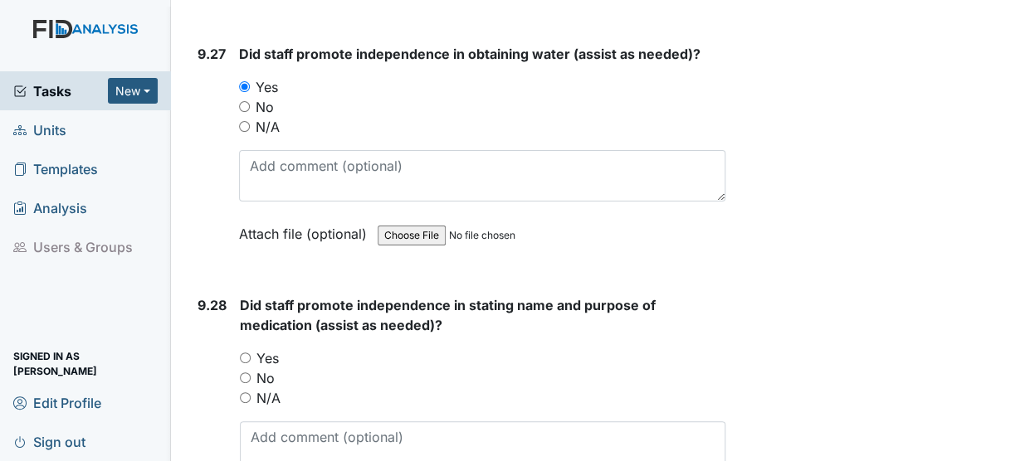
click at [261, 368] on label "No" at bounding box center [265, 378] width 18 height 20
click at [251, 372] on input "No" at bounding box center [245, 377] width 11 height 11
radio input "true"
click at [243, 353] on input "Yes" at bounding box center [245, 358] width 11 height 11
radio input "true"
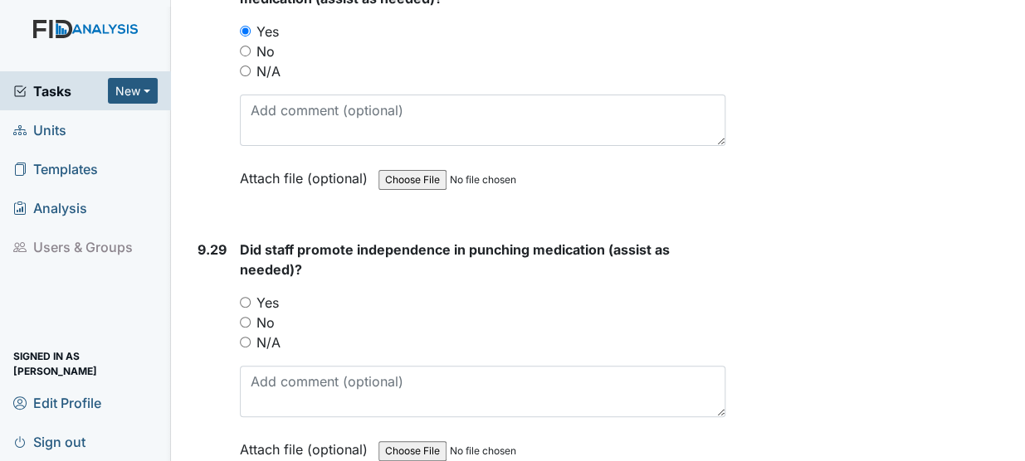
scroll to position [25876, 0]
click at [246, 296] on input "Yes" at bounding box center [245, 301] width 11 height 11
radio input "true"
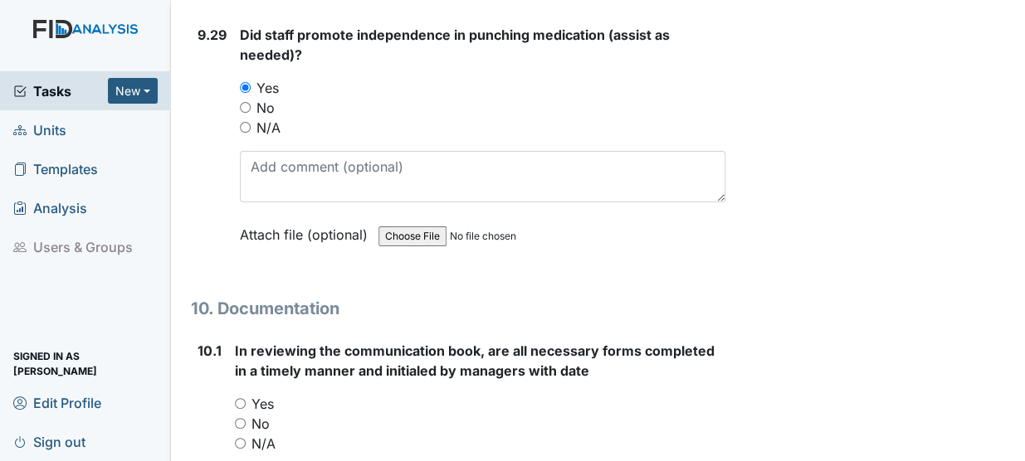
scroll to position [26100, 0]
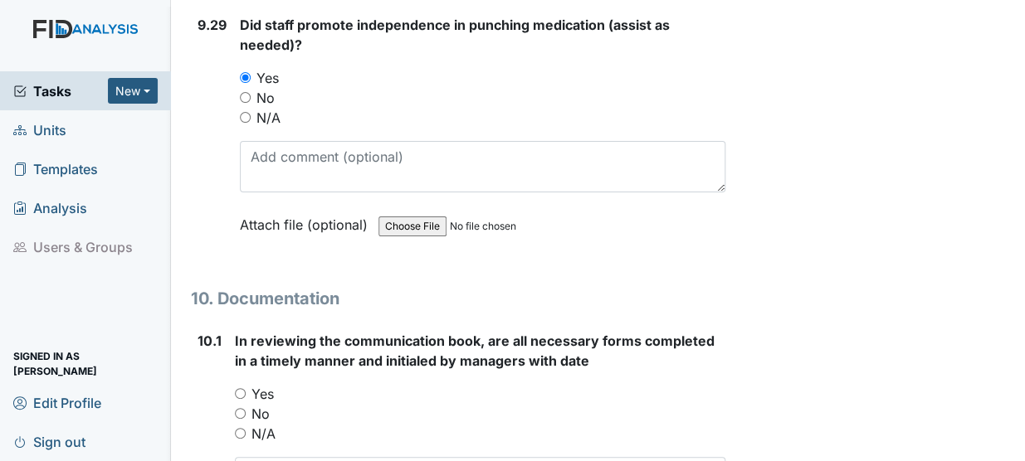
click at [243, 388] on input "Yes" at bounding box center [240, 393] width 11 height 11
radio input "true"
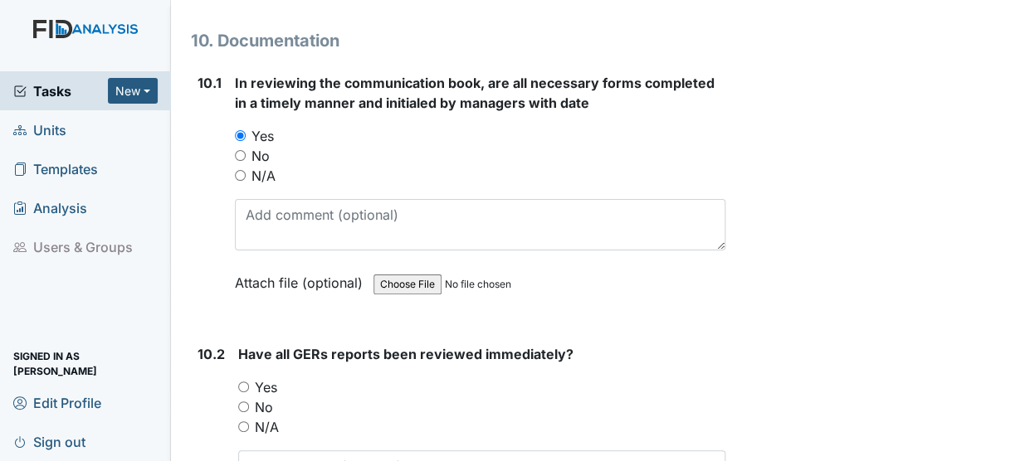
scroll to position [26378, 0]
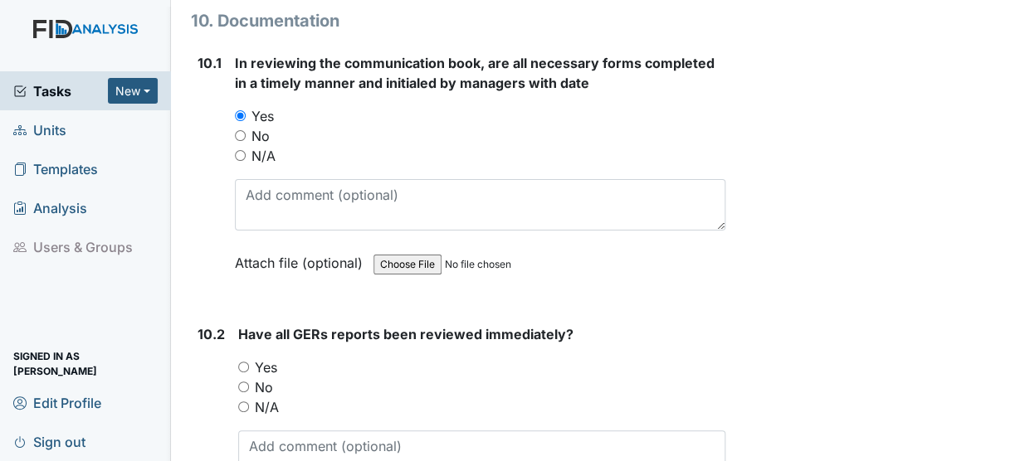
click at [247, 362] on input "Yes" at bounding box center [243, 367] width 11 height 11
radio input "true"
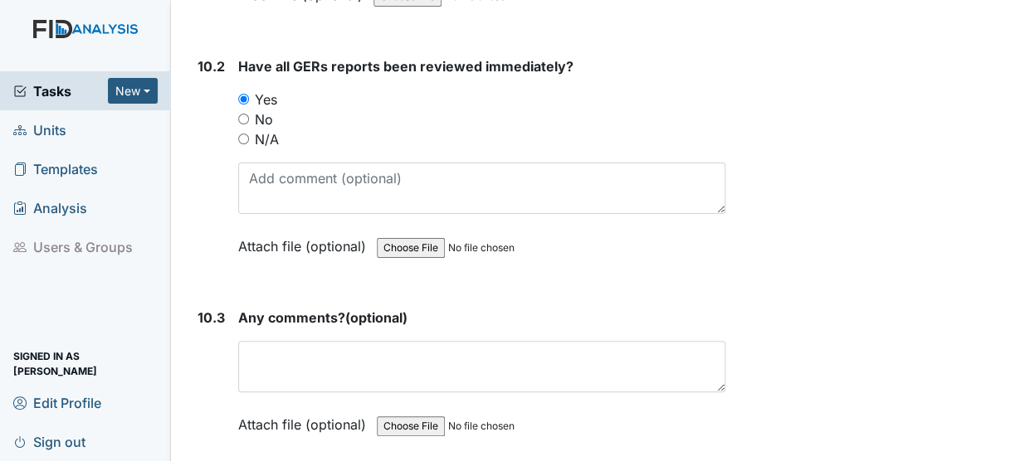
scroll to position [26647, 0]
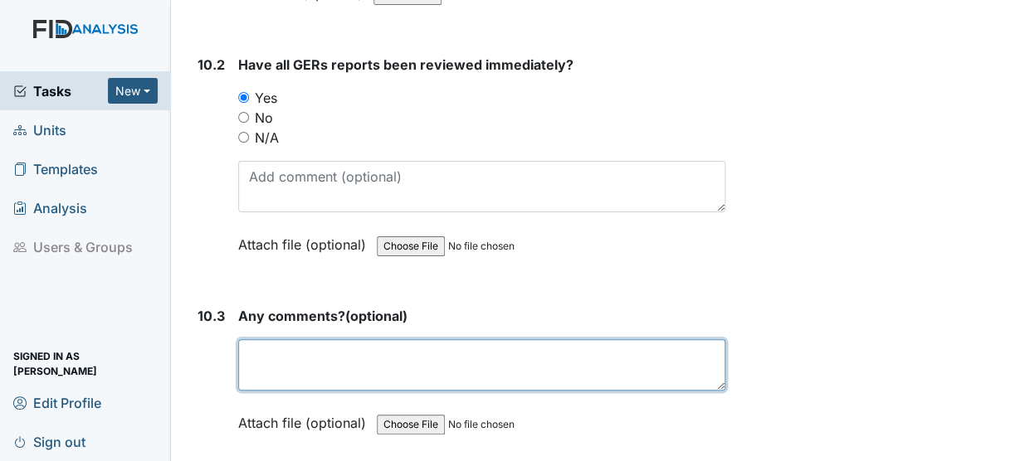
click at [275, 339] on textarea at bounding box center [481, 364] width 487 height 51
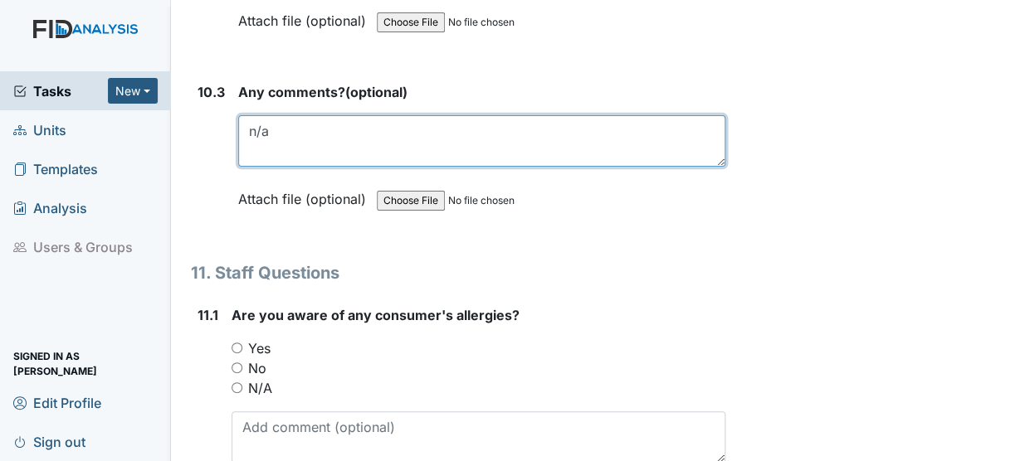
scroll to position [26873, 0]
type textarea "n/a"
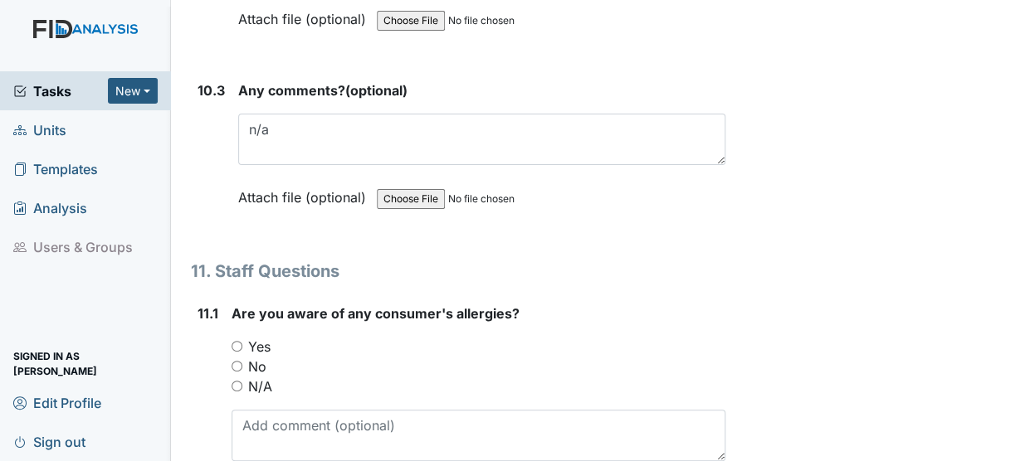
click at [239, 341] on input "Yes" at bounding box center [236, 346] width 11 height 11
radio input "true"
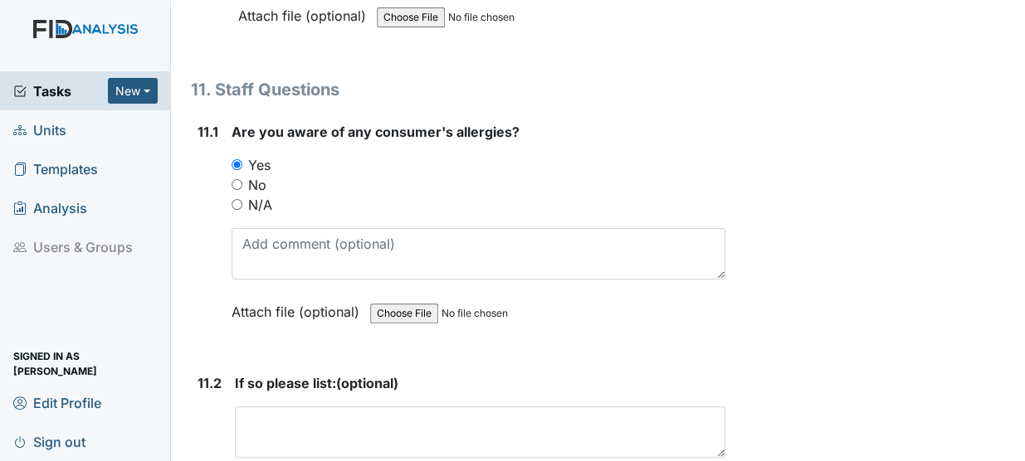
scroll to position [27061, 0]
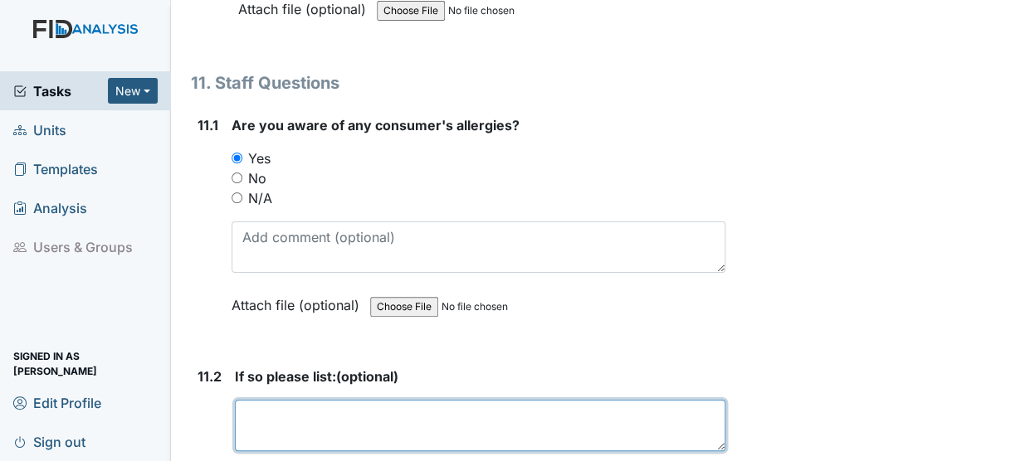
click at [271, 400] on textarea at bounding box center [480, 425] width 490 height 51
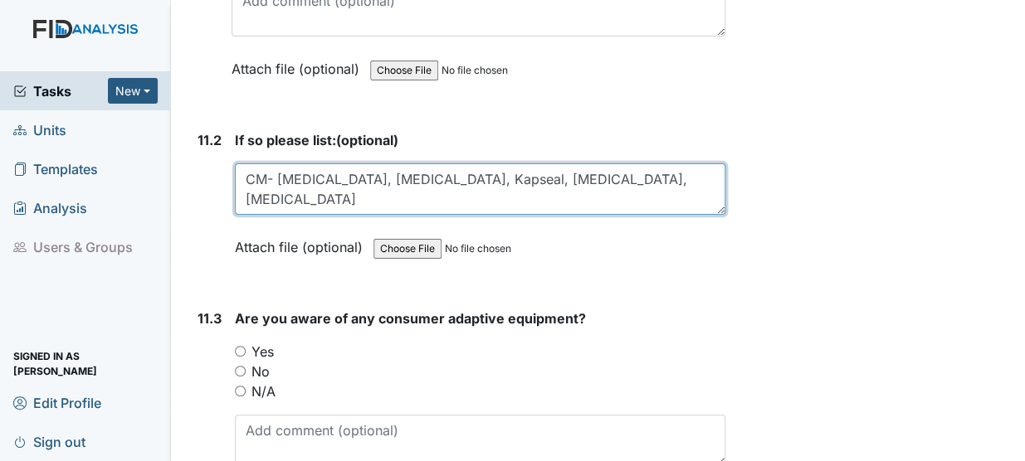
scroll to position [27299, 0]
type textarea "CM- Bactrim, SUlfa, Kapseal, Mellaril, Phenobarbital"
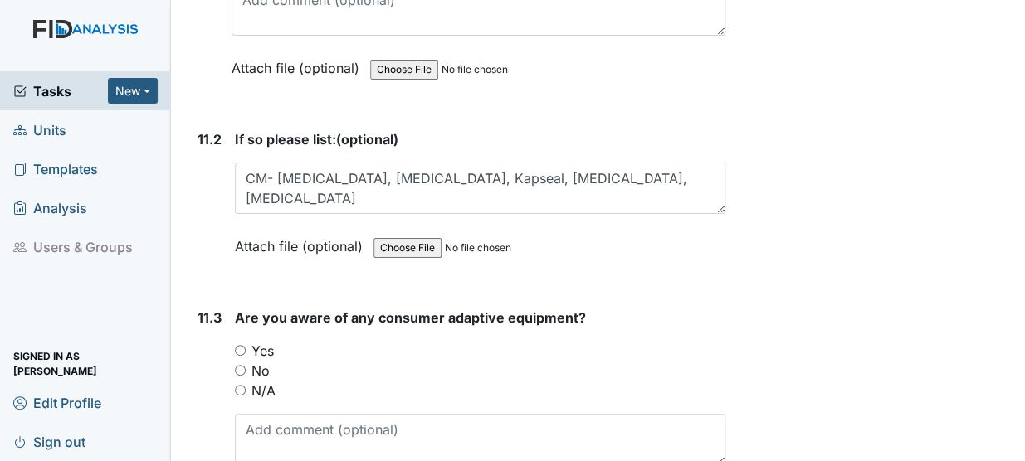
click at [241, 345] on input "Yes" at bounding box center [240, 350] width 11 height 11
radio input "true"
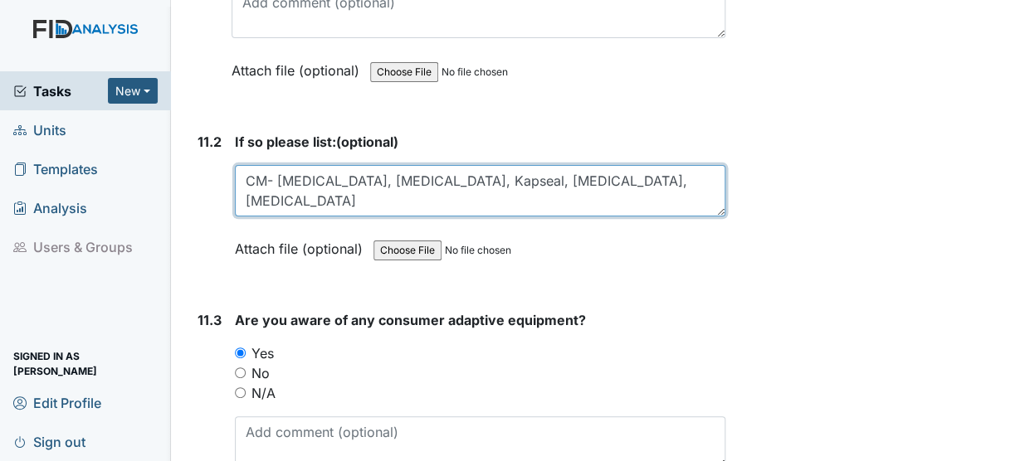
click at [258, 165] on textarea "CM- Bactrim, SUlfa, Kapseal, Mellaril, Phenobarbital" at bounding box center [480, 190] width 490 height 51
click at [604, 165] on textarea "CM- Bactrim, SUlfa, Kapseal, Mellaril, Phenobarbital" at bounding box center [480, 190] width 490 height 51
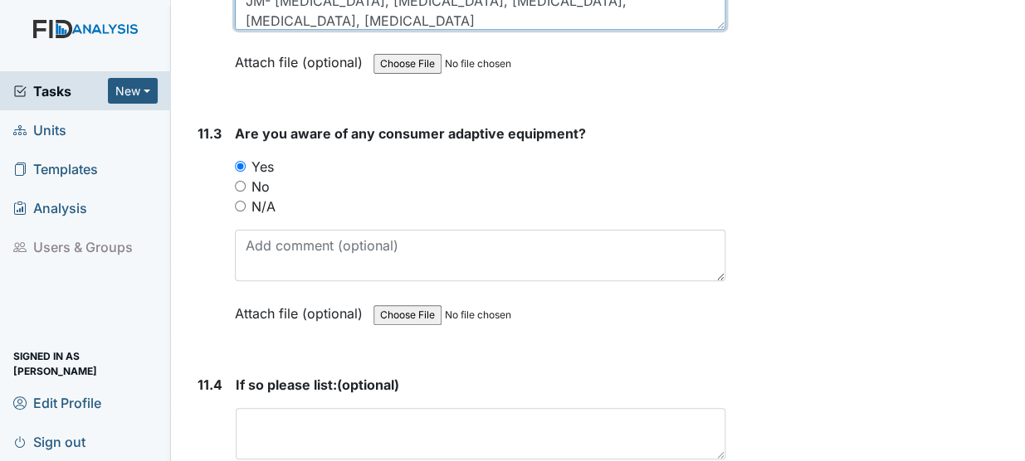
scroll to position [27484, 0]
type textarea "CM- Bactrim, SUlfa, Kapseal, Mellaril, Phenobarbital JM- Augmentin, Bactrim, Su…"
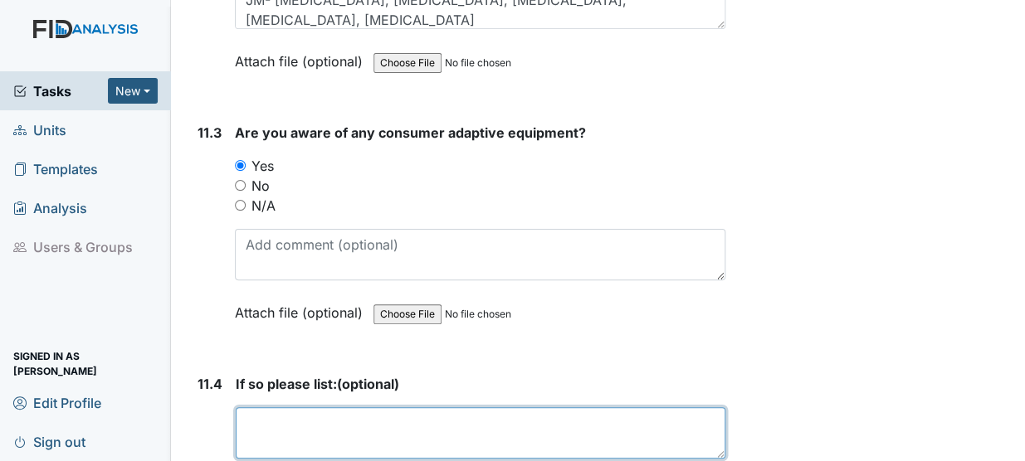
click at [295, 407] on textarea at bounding box center [480, 432] width 489 height 51
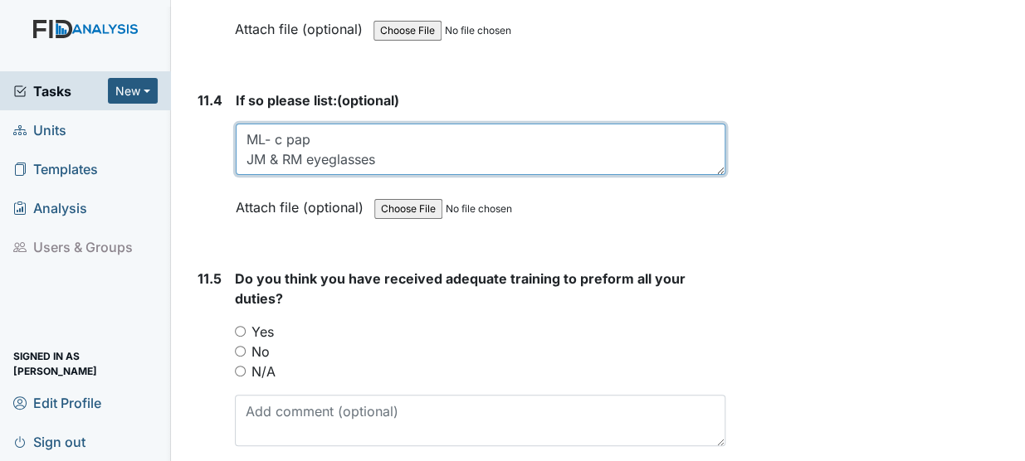
scroll to position [27781, 0]
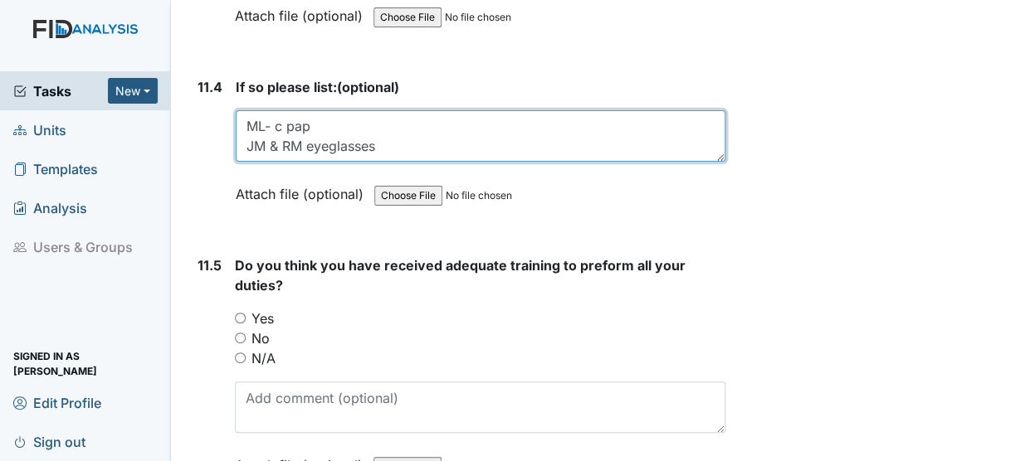
type textarea "ML- c pap JM & RM eyeglasses"
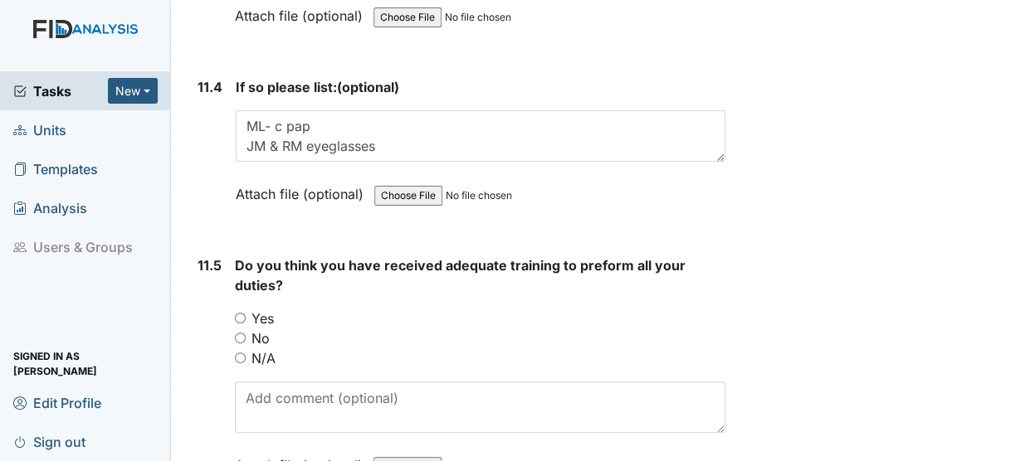
click at [241, 313] on input "Yes" at bounding box center [240, 318] width 11 height 11
radio input "true"
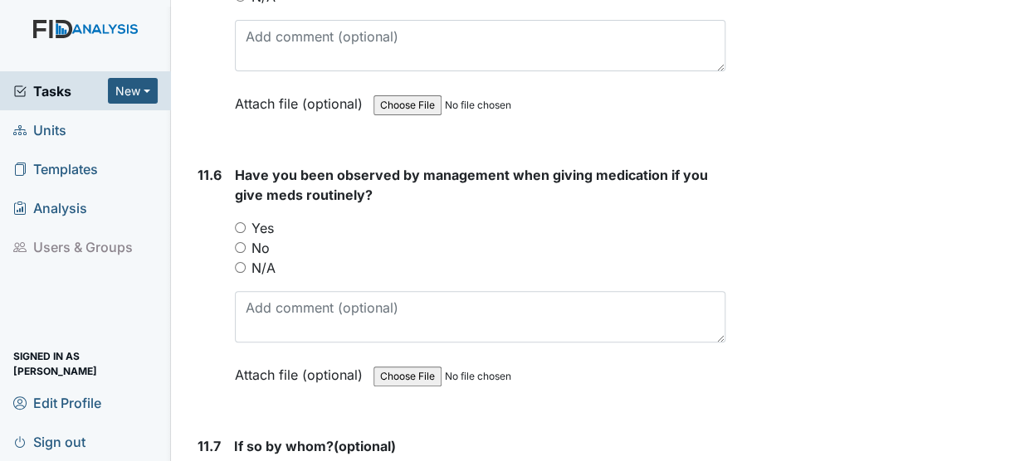
scroll to position [28147, 0]
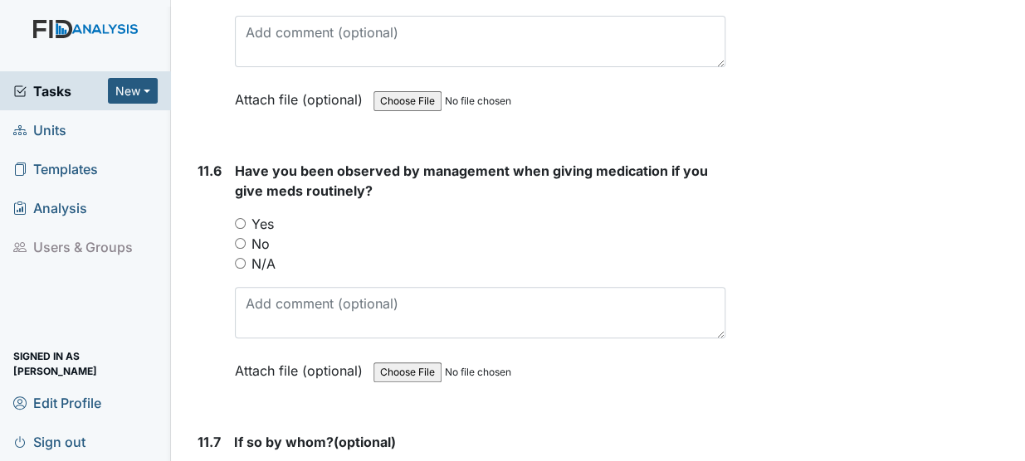
click at [242, 218] on input "Yes" at bounding box center [240, 223] width 11 height 11
radio input "true"
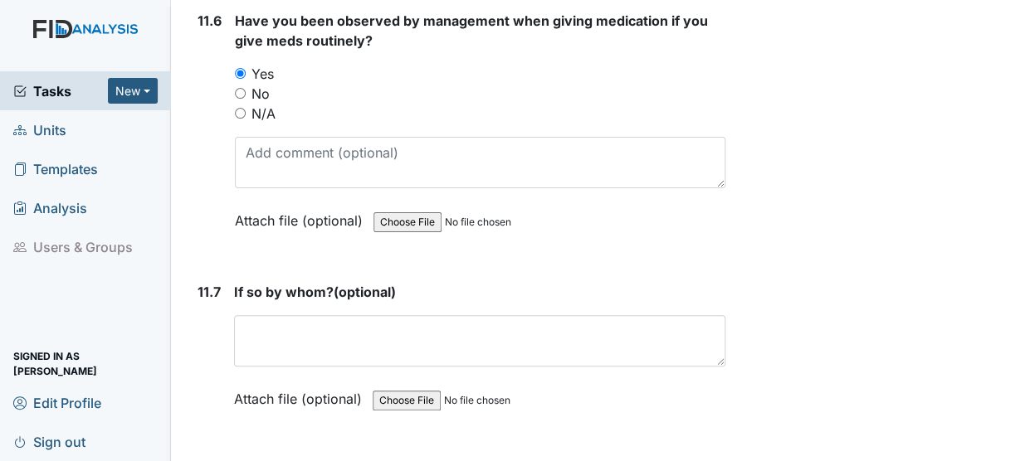
scroll to position [28298, 0]
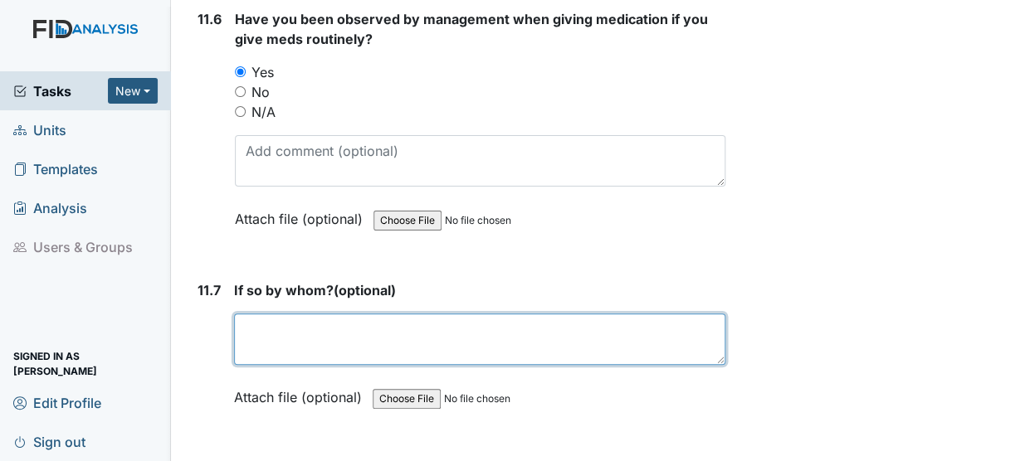
click at [285, 314] on textarea at bounding box center [479, 339] width 491 height 51
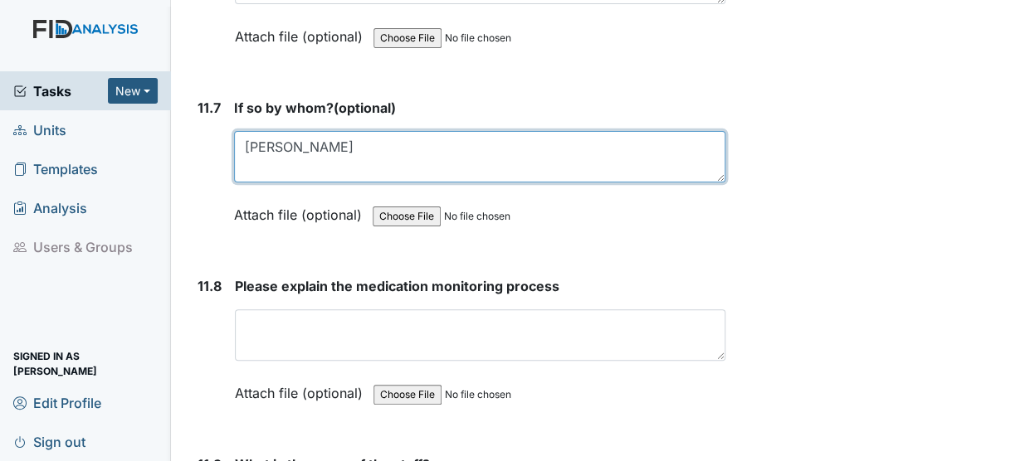
scroll to position [28491, 0]
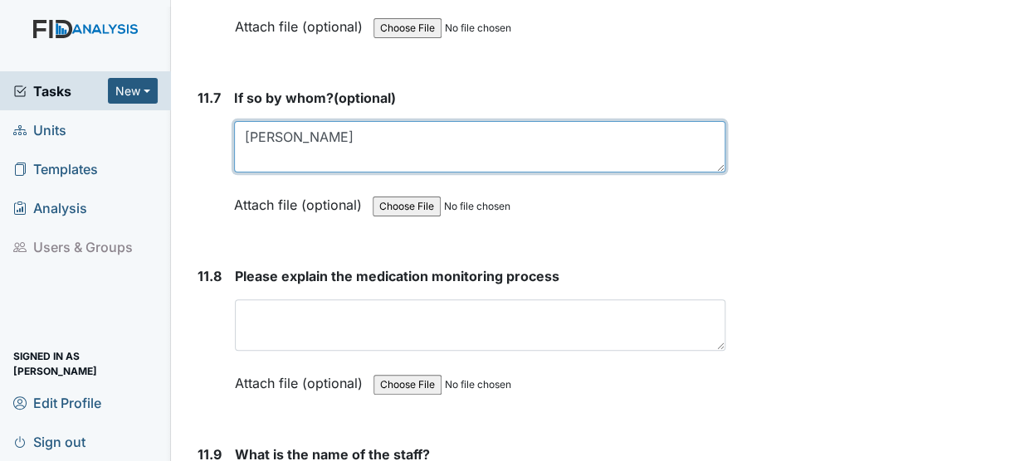
type textarea "[PERSON_NAME]"
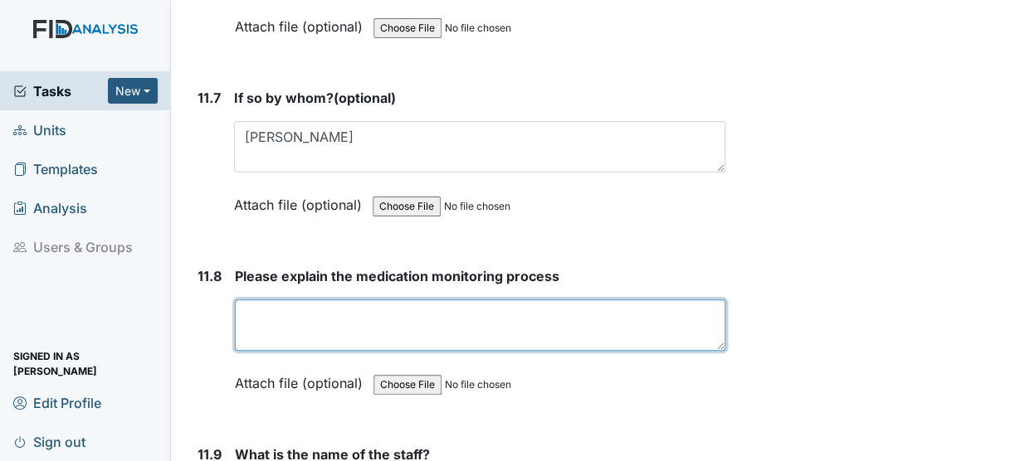
click at [276, 299] on textarea at bounding box center [480, 324] width 490 height 51
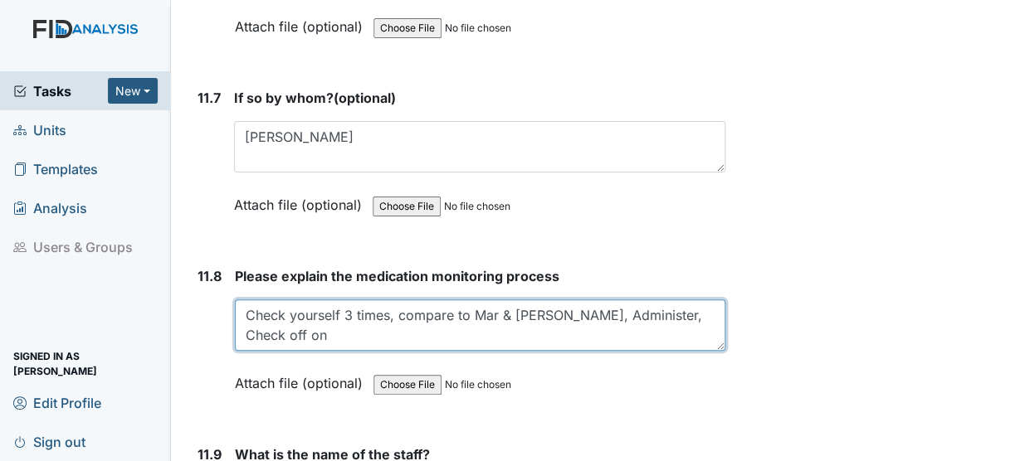
click at [289, 299] on textarea "Check yourself 3 times, compare to Mar & Blister, Administer, Check off on" at bounding box center [480, 324] width 490 height 51
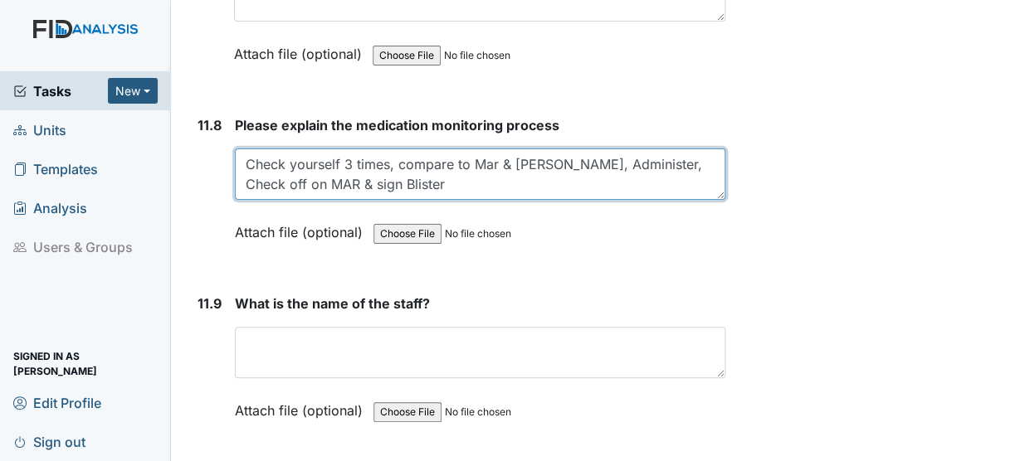
scroll to position [28643, 0]
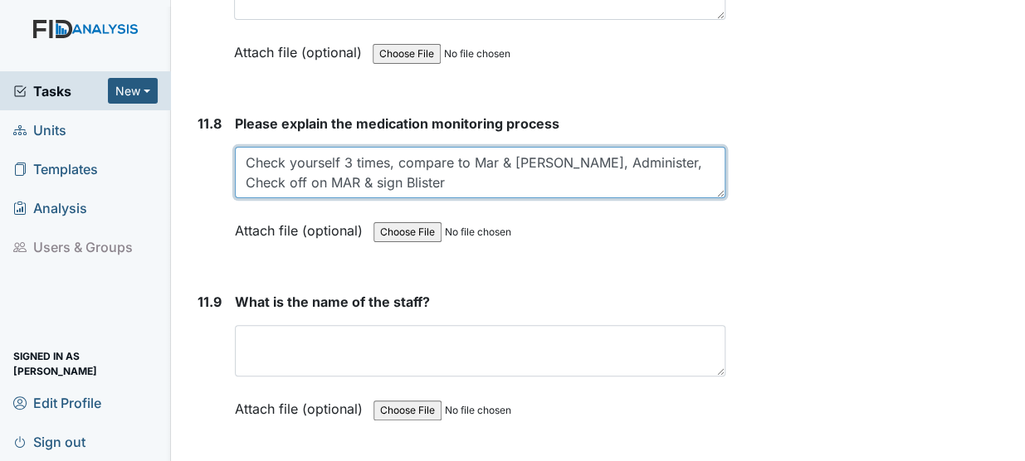
type textarea "Check yourself 3 times, compare to Mar & Blister, Administer, Check off on MAR …"
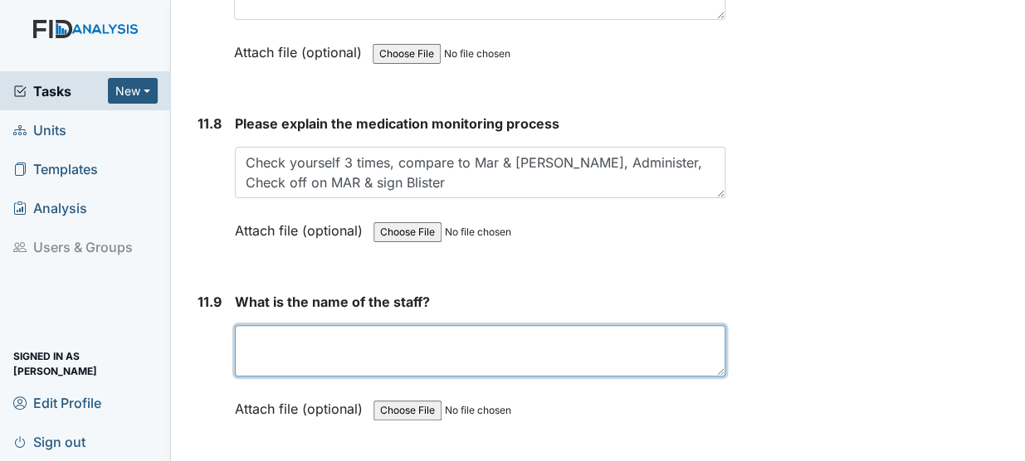
click at [274, 325] on textarea at bounding box center [480, 350] width 490 height 51
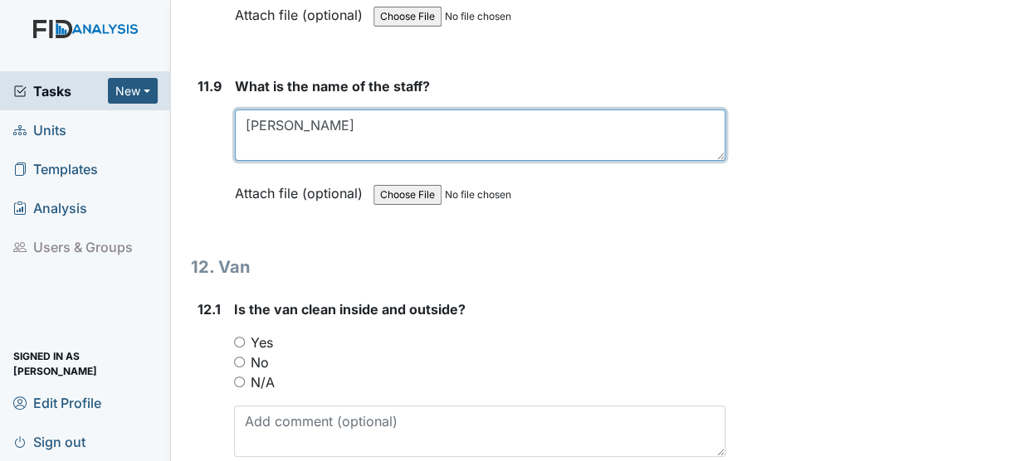
scroll to position [28869, 0]
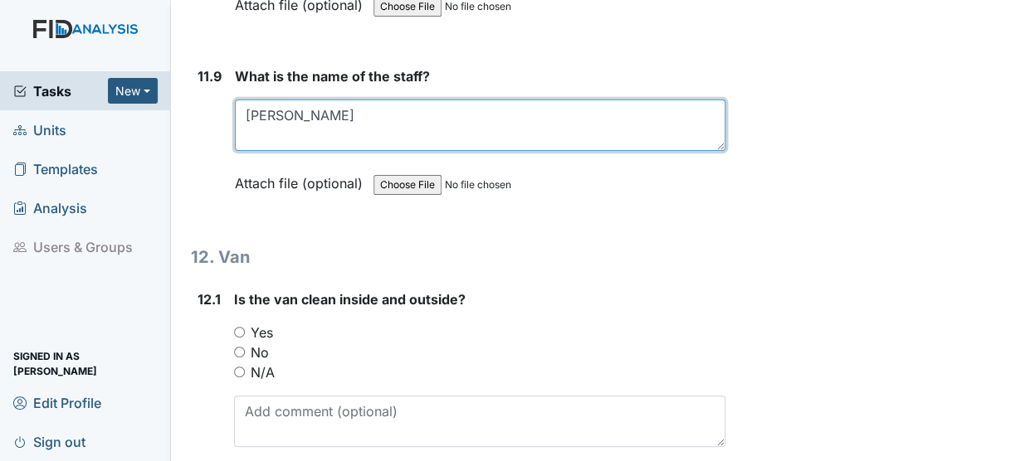
type textarea "Tina Burris"
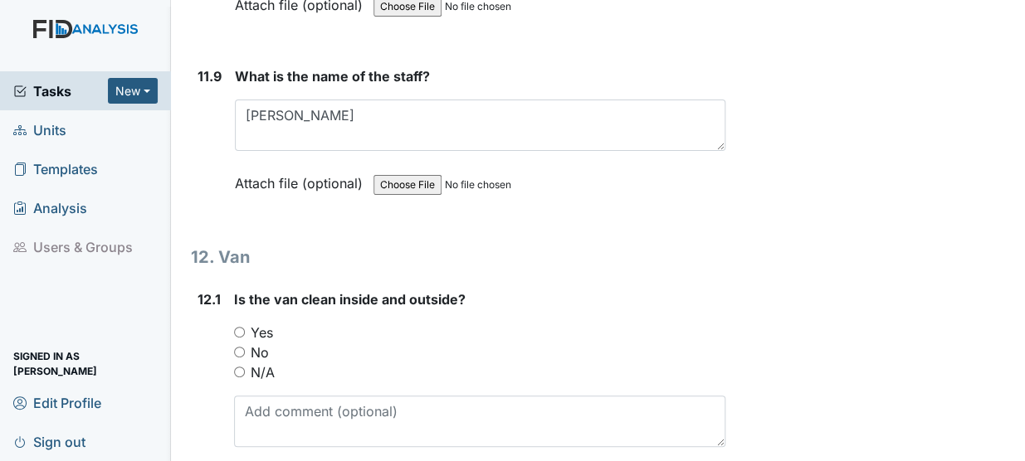
click at [253, 323] on label "Yes" at bounding box center [262, 333] width 22 height 20
click at [245, 327] on input "Yes" at bounding box center [239, 332] width 11 height 11
radio input "true"
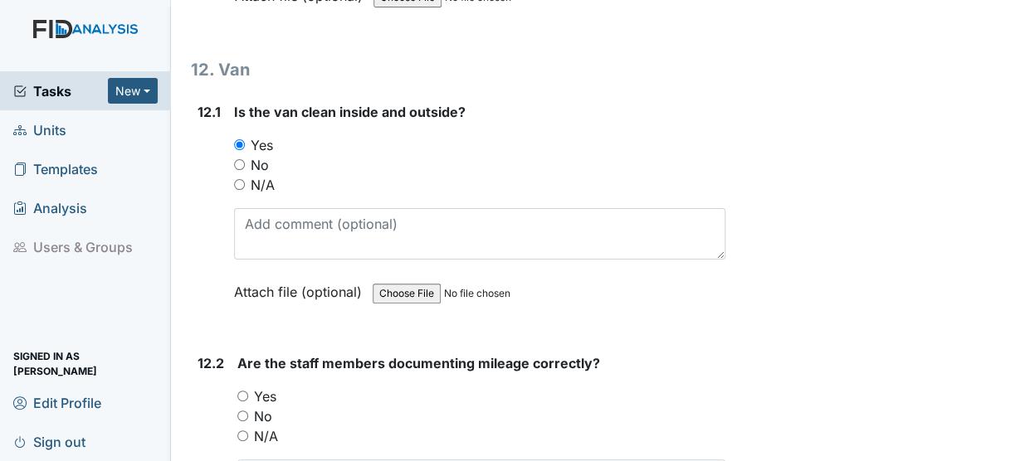
scroll to position [29057, 0]
click at [257, 406] on label "No" at bounding box center [263, 416] width 18 height 20
click at [248, 410] on input "No" at bounding box center [242, 415] width 11 height 11
radio input "true"
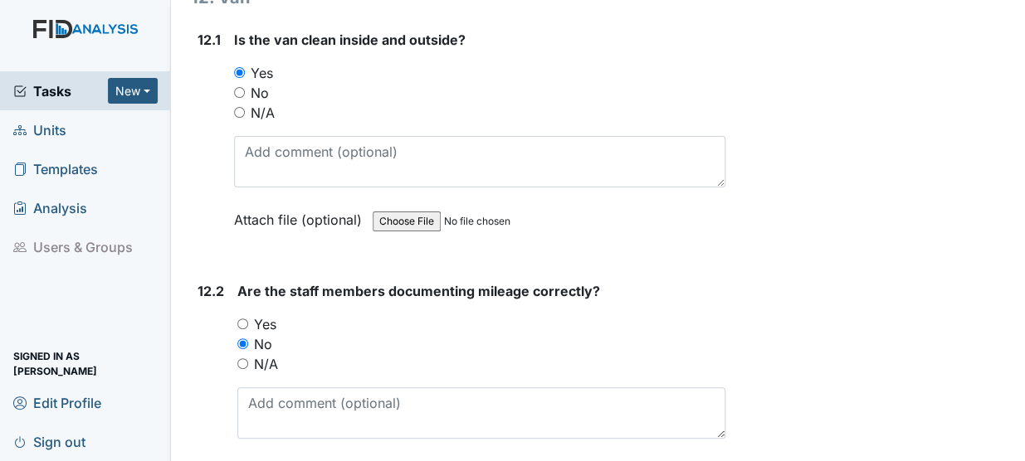
click at [241, 319] on input "Yes" at bounding box center [242, 324] width 11 height 11
radio input "true"
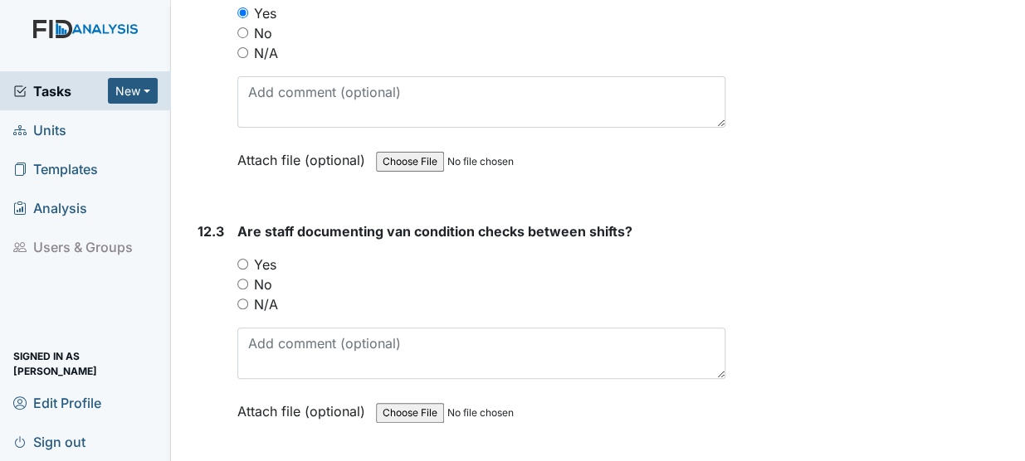
scroll to position [29450, 0]
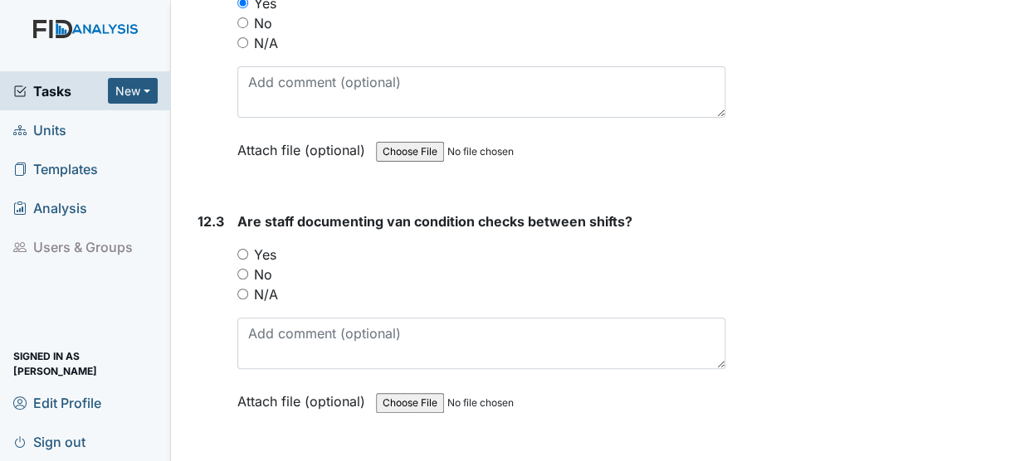
click at [243, 249] on input "Yes" at bounding box center [242, 254] width 11 height 11
radio input "true"
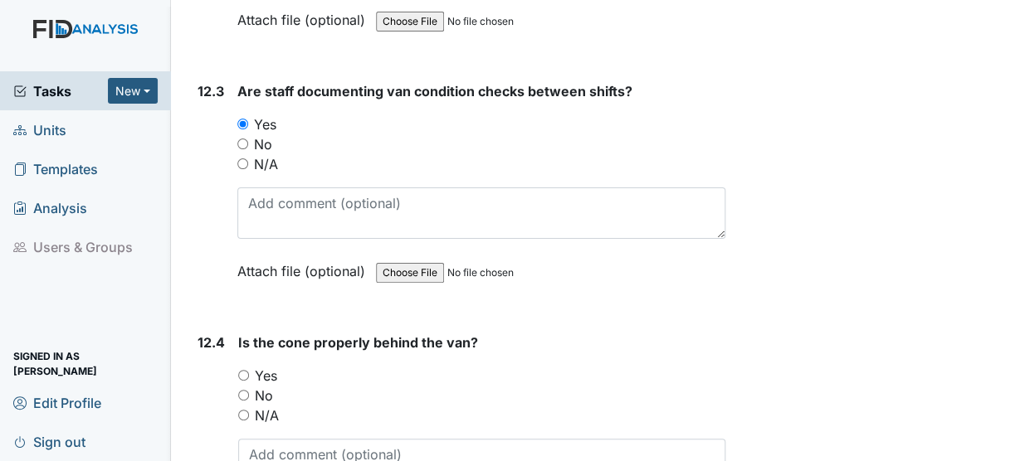
scroll to position [29590, 0]
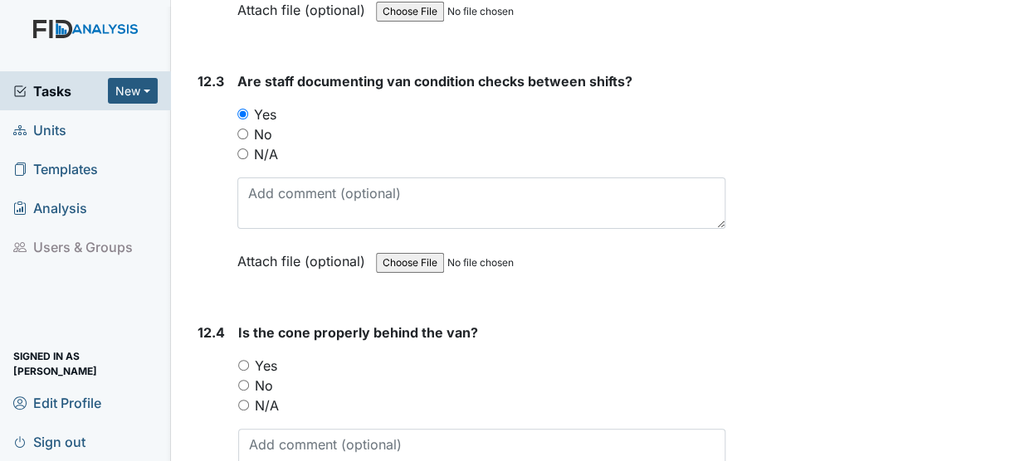
click at [242, 360] on input "Yes" at bounding box center [243, 365] width 11 height 11
radio input "true"
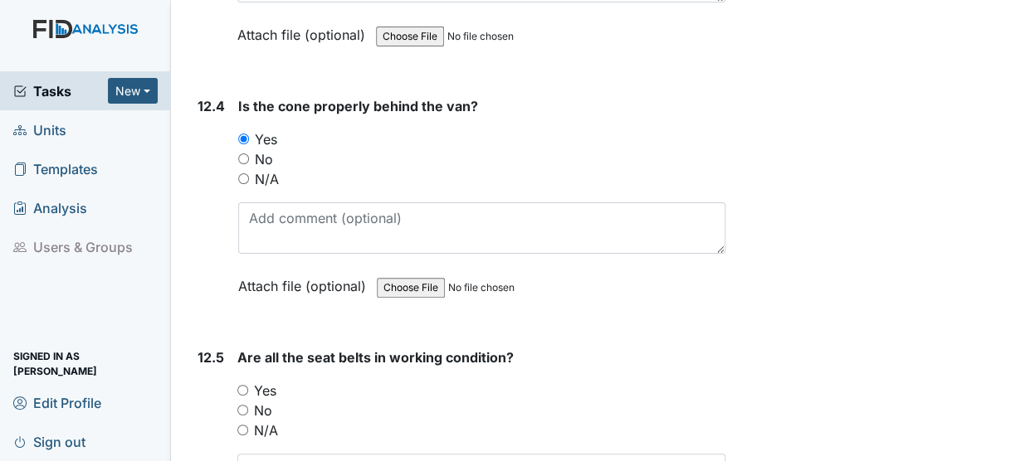
scroll to position [29828, 0]
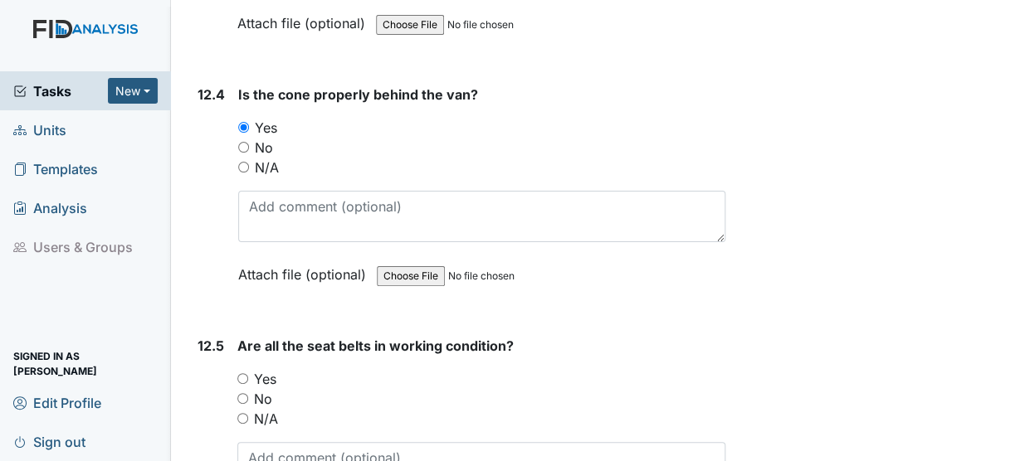
click at [243, 373] on input "Yes" at bounding box center [242, 378] width 11 height 11
radio input "true"
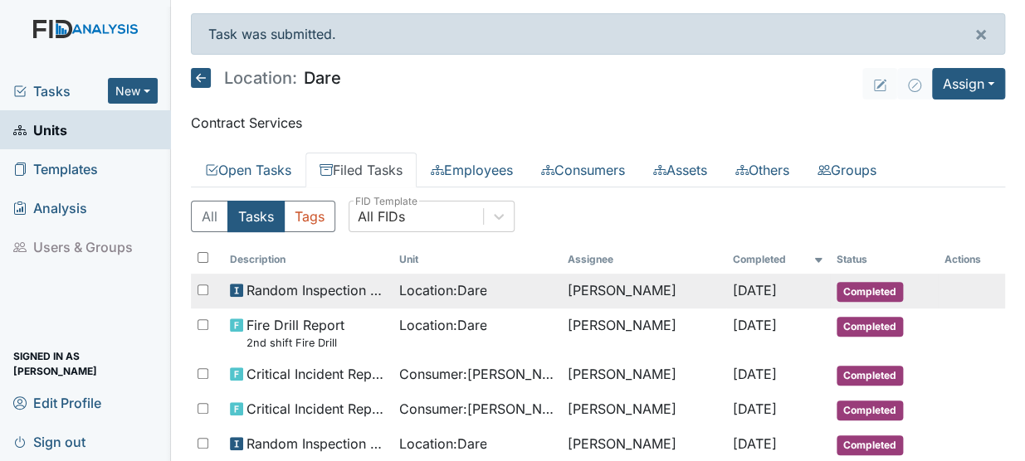
click at [484, 296] on div "Location : Dare" at bounding box center [475, 290] width 155 height 20
